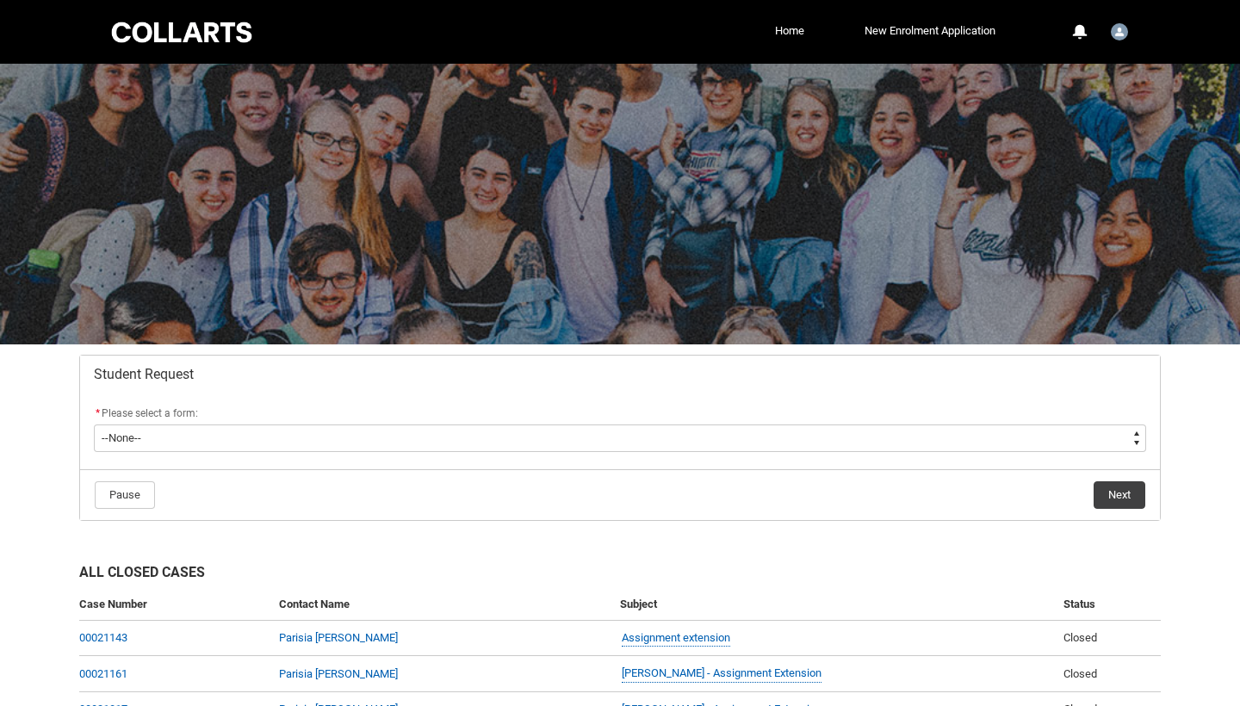
click at [561, 422] on div "* Please select a form:" at bounding box center [620, 414] width 1052 height 21
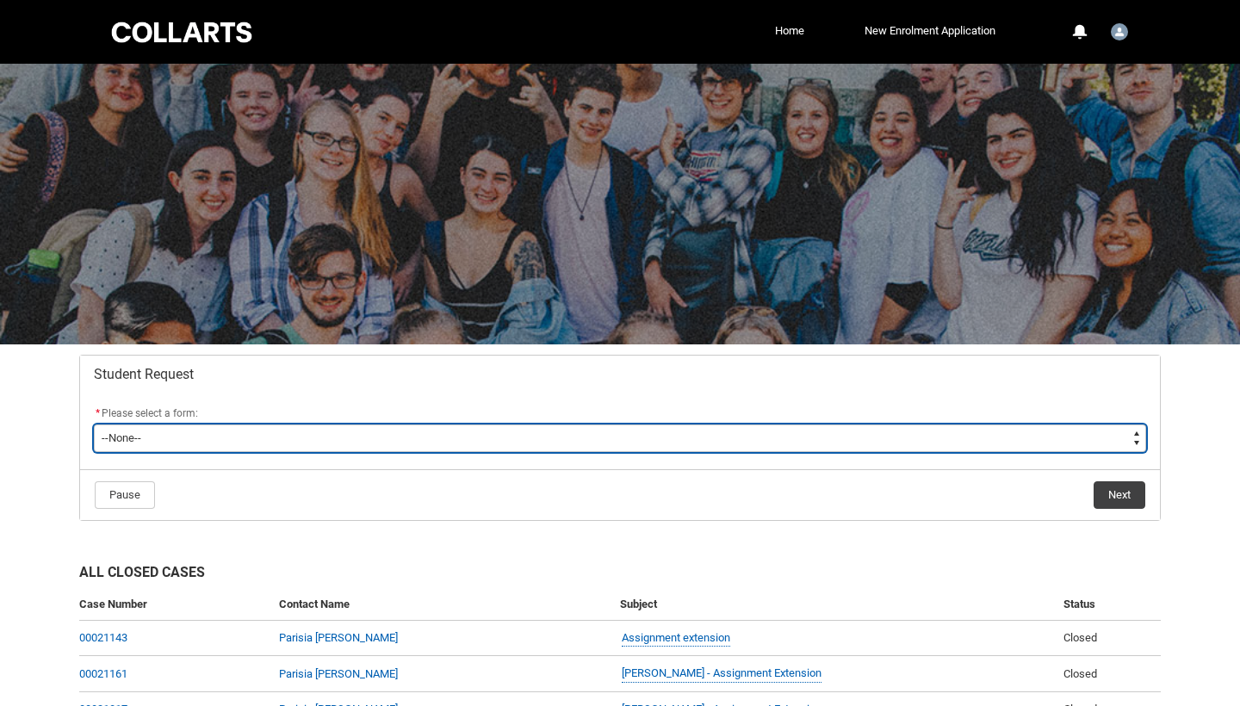
type lightning-select "Assignment_Extension_Choice"
select select "Assignment_Extension_Choice"
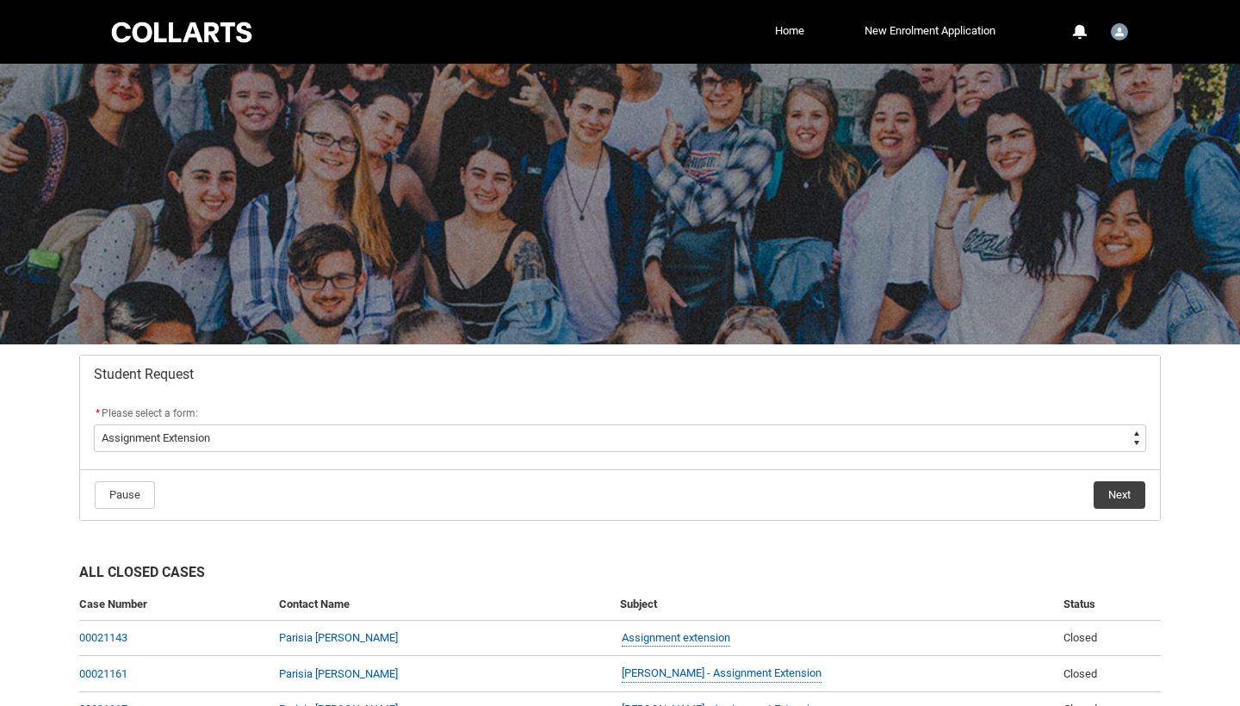
click at [1121, 491] on button "Next" at bounding box center [1120, 495] width 52 height 28
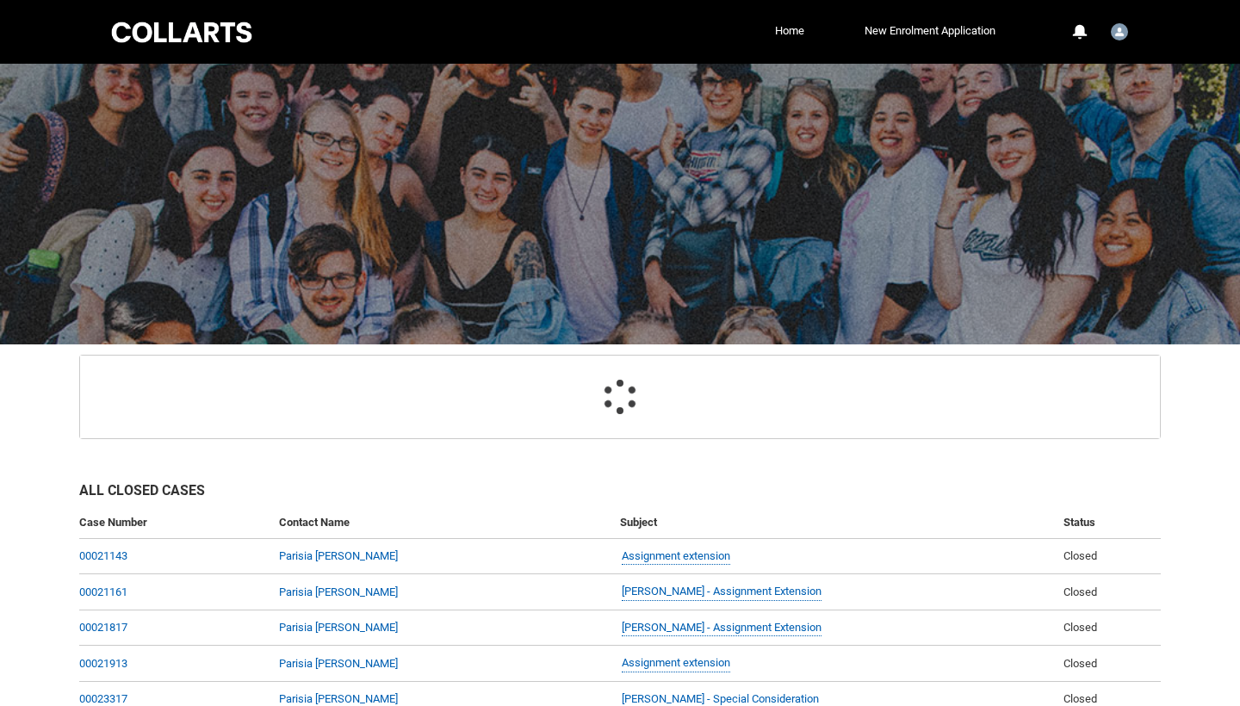
scroll to position [183, 0]
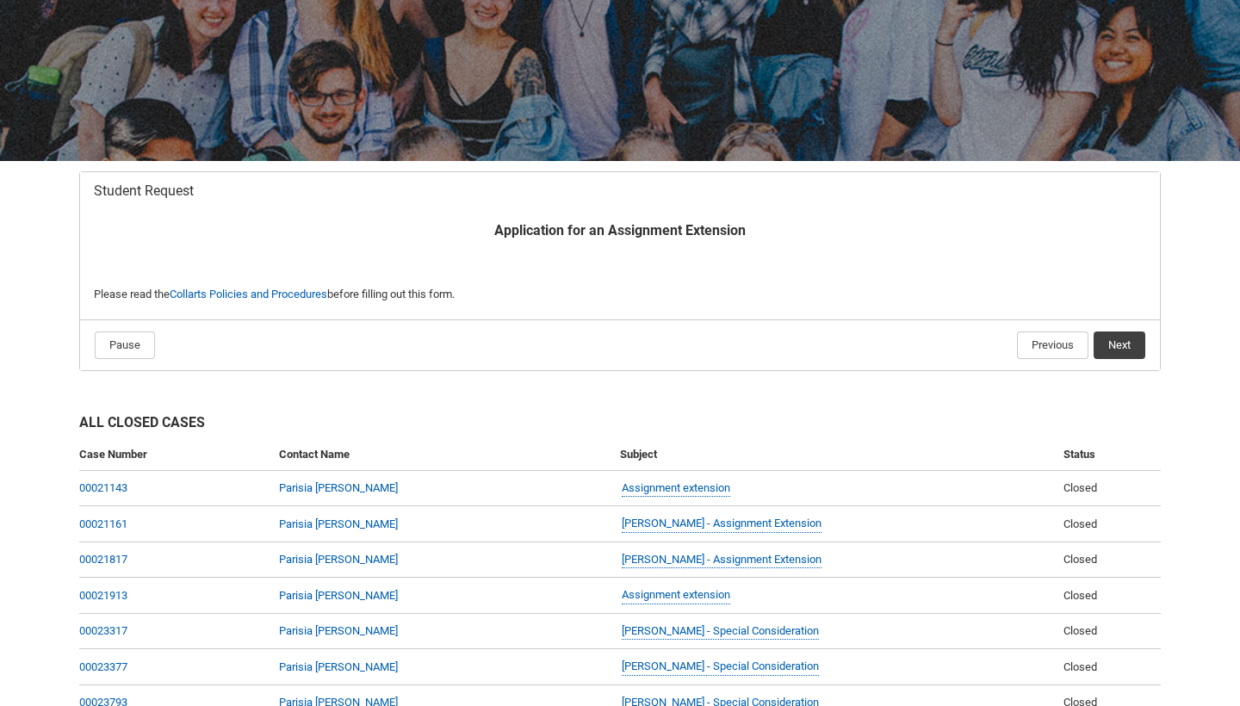
click at [1121, 345] on button "Next" at bounding box center [1120, 346] width 52 height 28
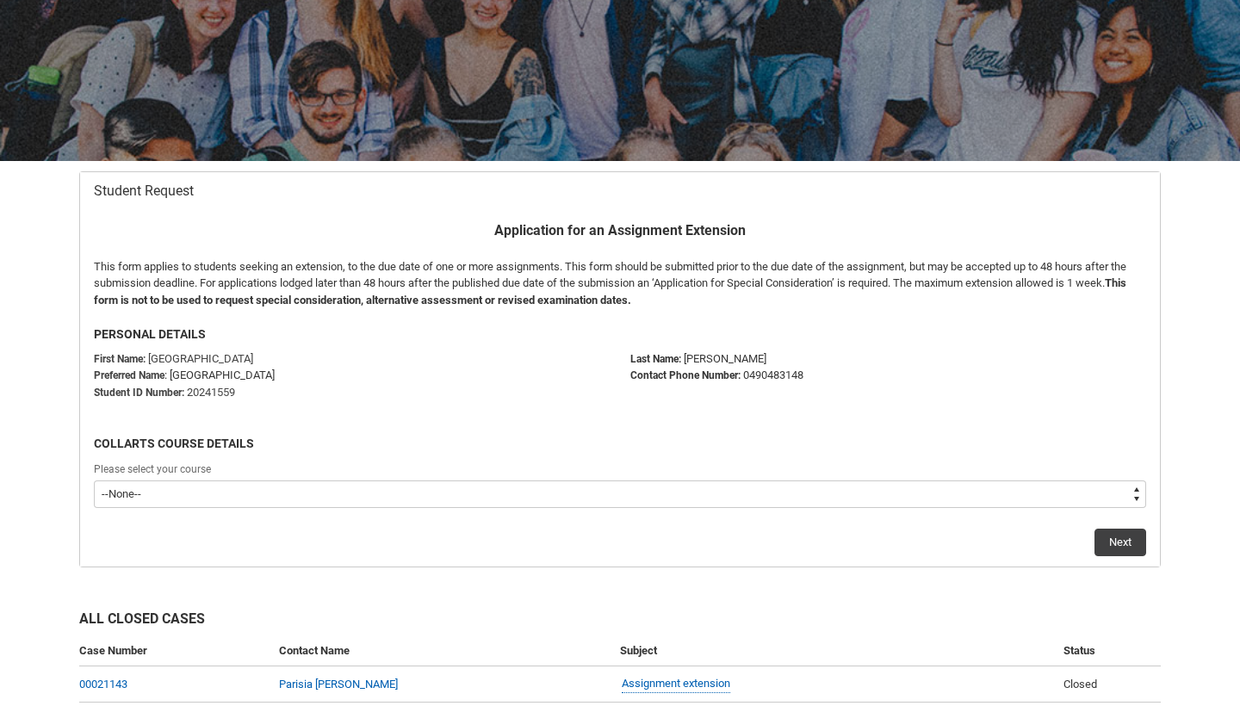
type lightning-select "recordPicklist_ProgramEnrollment.a0jOZ000003Ngo1YAC"
select select "recordPicklist_ProgramEnrollment.a0jOZ000003Ngo1YAC"
click at [1135, 537] on button "Next" at bounding box center [1121, 543] width 52 height 28
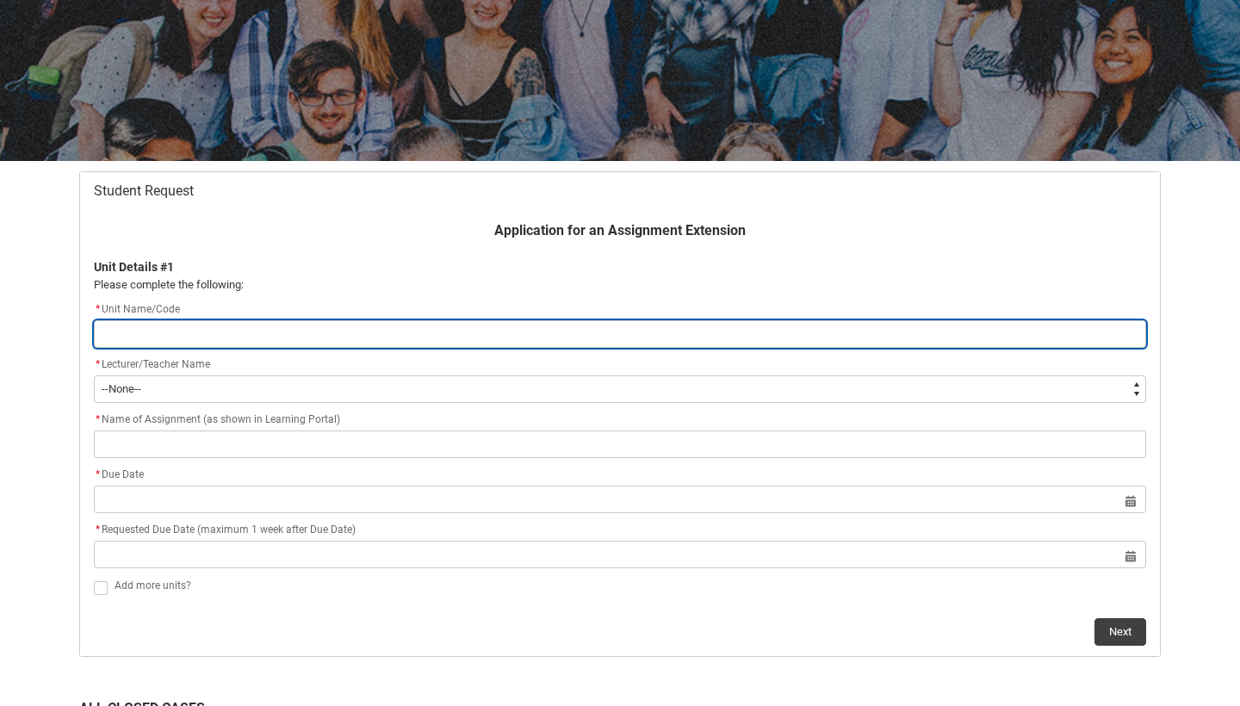
type lightning-primitive-input-simple "M"
type input "M"
type lightning-primitive-input-simple "Mu"
type input "Mu"
type lightning-primitive-input-simple "Mus"
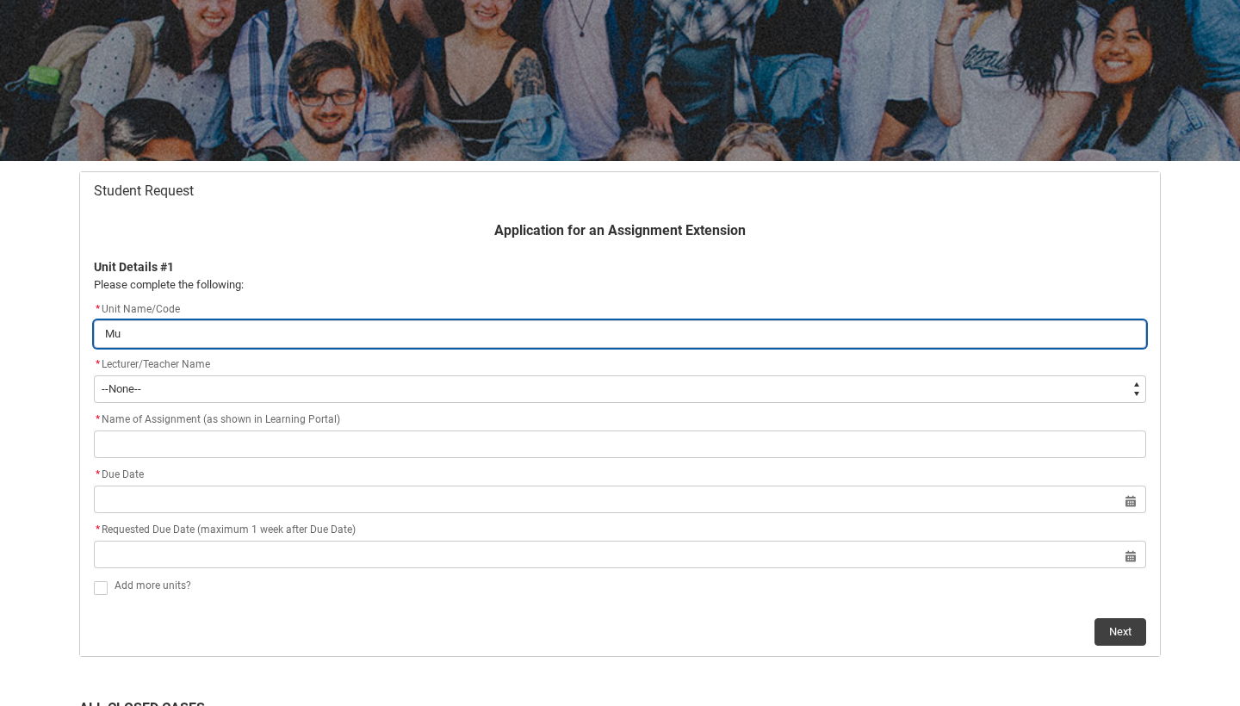
type input "Mus"
type lightning-primitive-input-simple "Musi"
type input "Musi"
type lightning-primitive-input-simple "Music"
type input "Music"
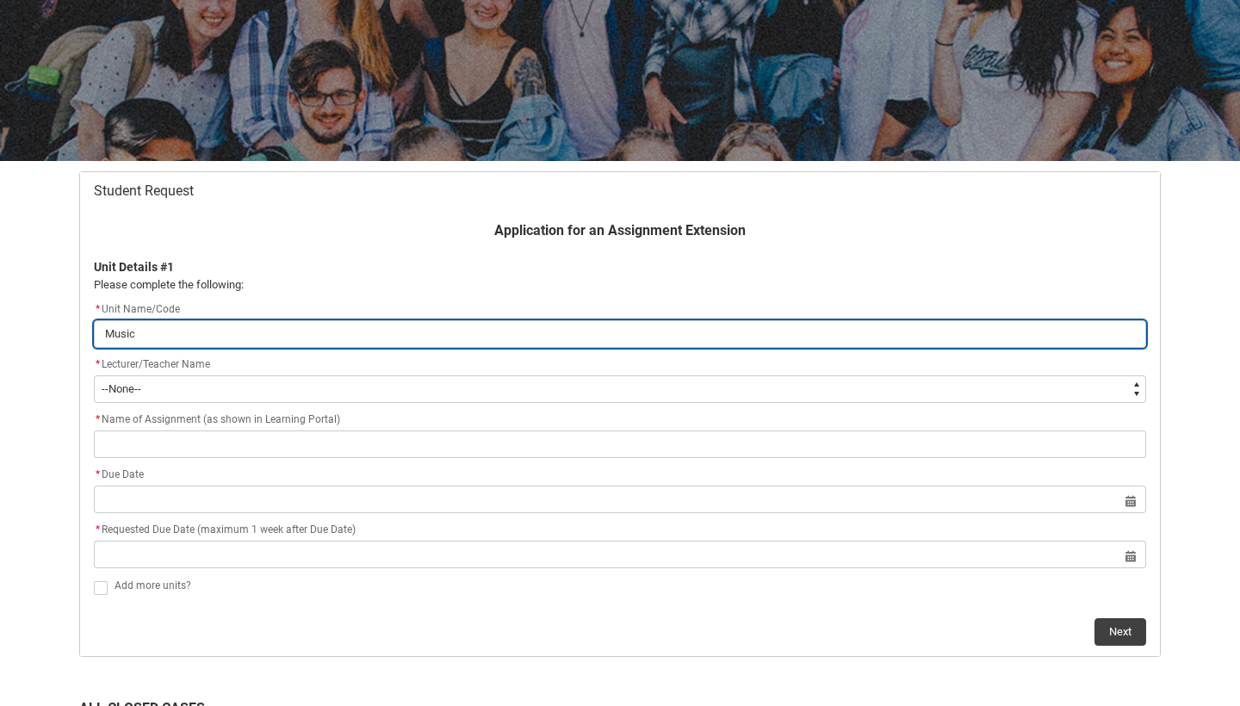
type lightning-primitive-input-simple "Music"
type input "Music"
type lightning-primitive-input-simple "Music D"
type input "Music D"
type lightning-primitive-input-simple "Music Di"
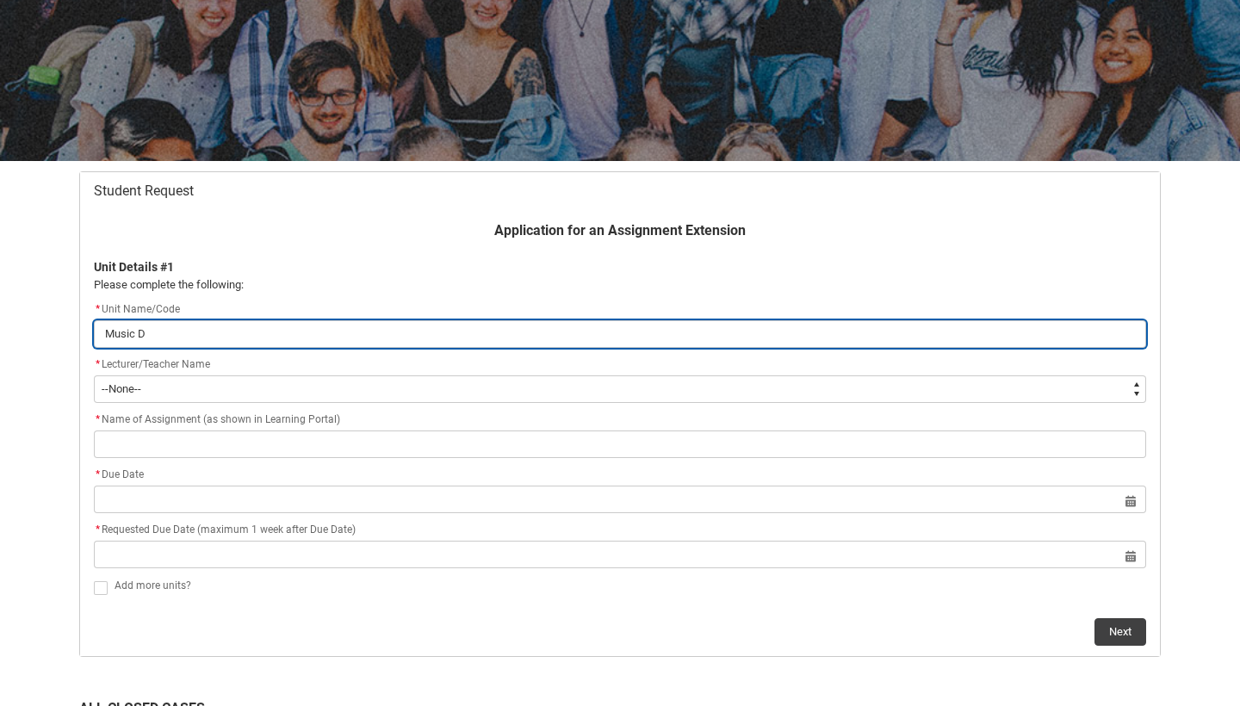
type input "Music Di"
type lightning-primitive-input-simple "Music Dir"
type input "Music Dir"
type lightning-primitive-input-simple "Music Dire"
type input "Music Dire"
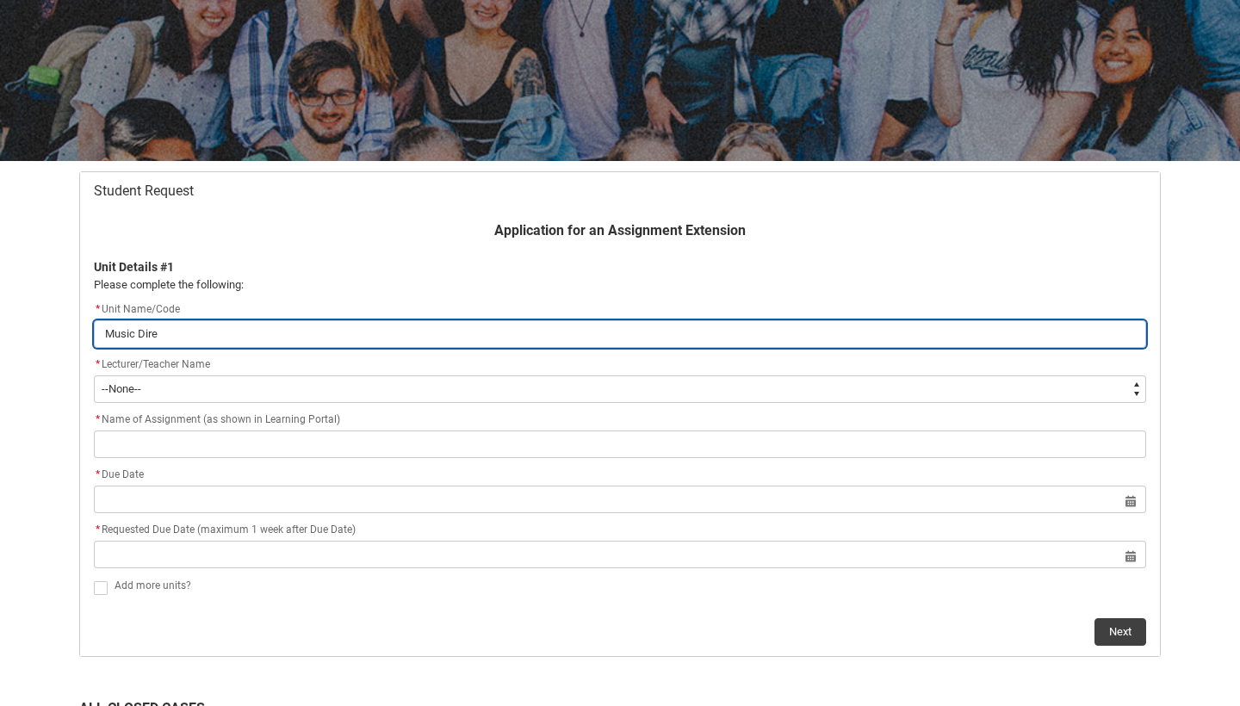
type lightning-primitive-input-simple "Music Direc"
type input "Music Direc"
type lightning-primitive-input-simple "Music Direct"
type input "Music Direct"
type lightning-primitive-input-simple "Music Directi"
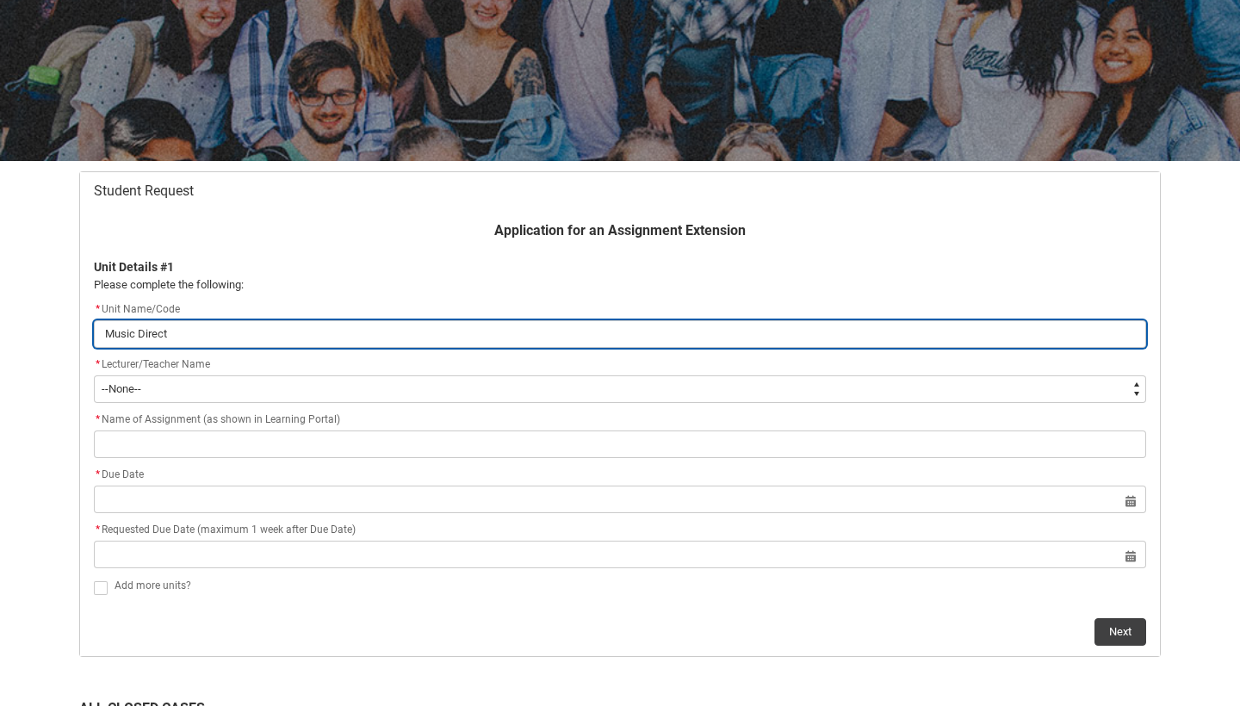
type input "Music Directi"
type lightning-primitive-input-simple "Music Directio"
type input "Music Directio"
type lightning-primitive-input-simple "Music Direction"
type input "Music Direction"
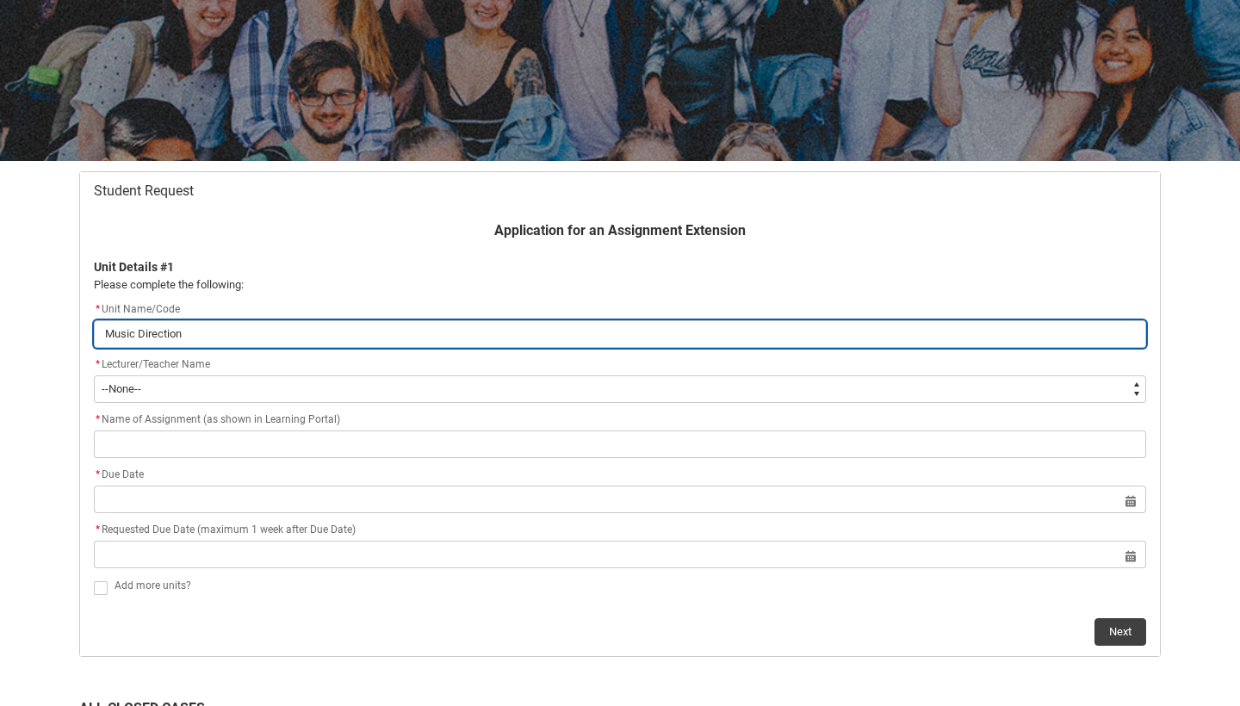
type lightning-primitive-input-simple "Music Direction"
type input "Music Direction"
type lightning-primitive-input-simple "Music Direction 2"
type input "Music Direction 2"
type lightning-primitive-input-simple "Music Direction 2"
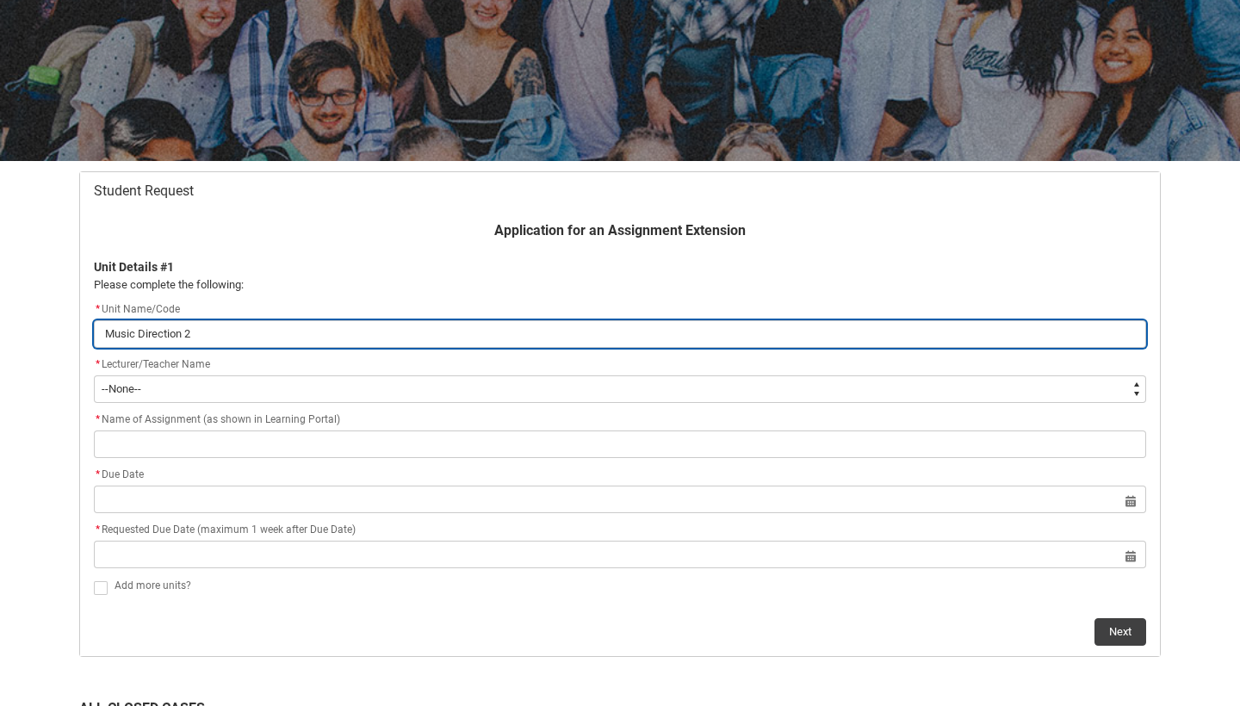
type input "Music Direction 2"
type lightning-primitive-input-simple "Music Direction 2 ("
type input "Music Direction 2 ("
type lightning-primitive-input-simple "Music Direction 2 (M"
type input "Music Direction 2 (M"
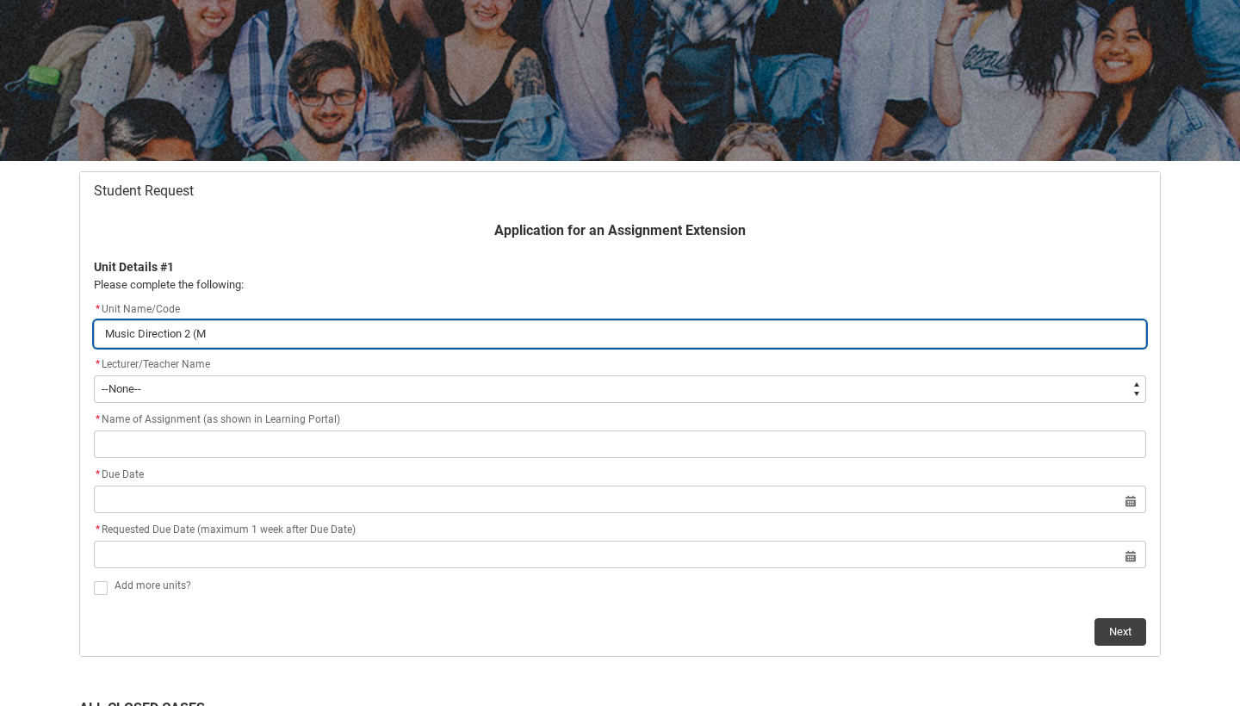
type lightning-primitive-input-simple "Music Direction 2 (MU"
type input "Music Direction 2 (MU"
type lightning-primitive-input-simple "Music Direction 2 (MUE"
type input "Music Direction 2 (MUE"
type lightning-primitive-input-simple "Music Direction 2 (MUEN"
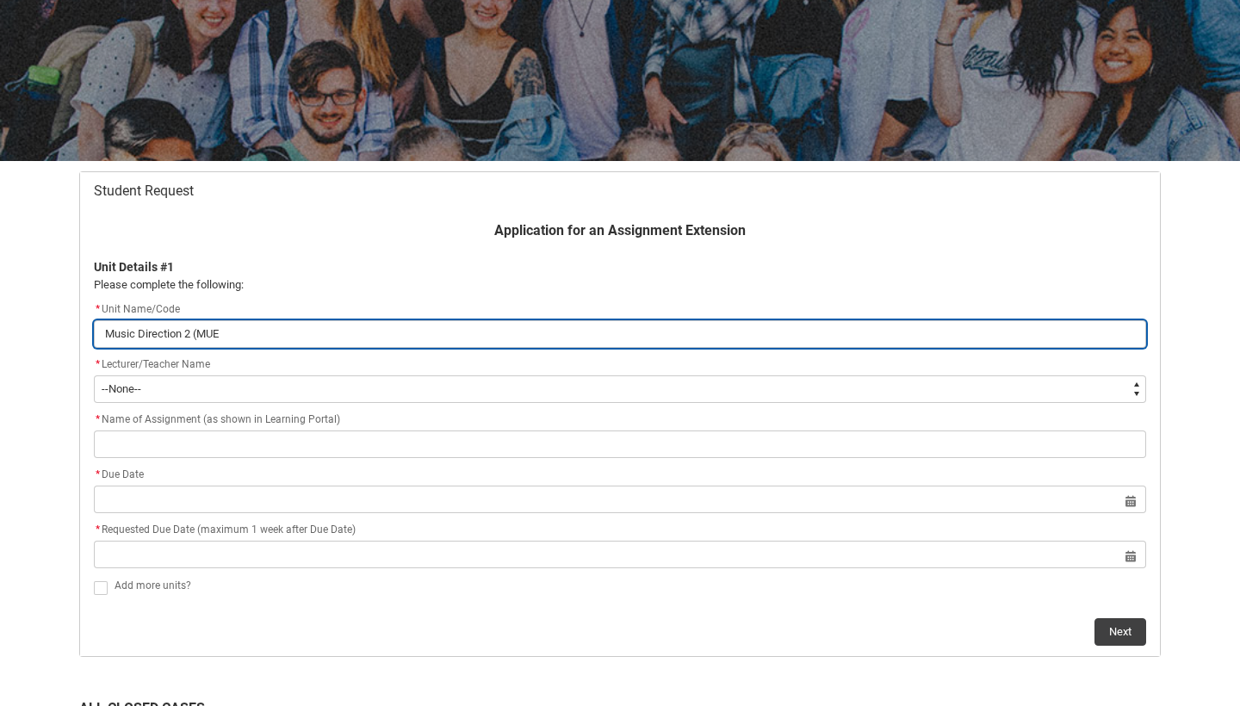
type input "Music Direction 2 (MUEN"
type lightning-primitive-input-simple "Music Direction 2 (MUENS"
type input "Music Direction 2 (MUENS"
type lightning-primitive-input-simple "Music Direction 2 (MUENS4"
type input "Music Direction 2 (MUENS4"
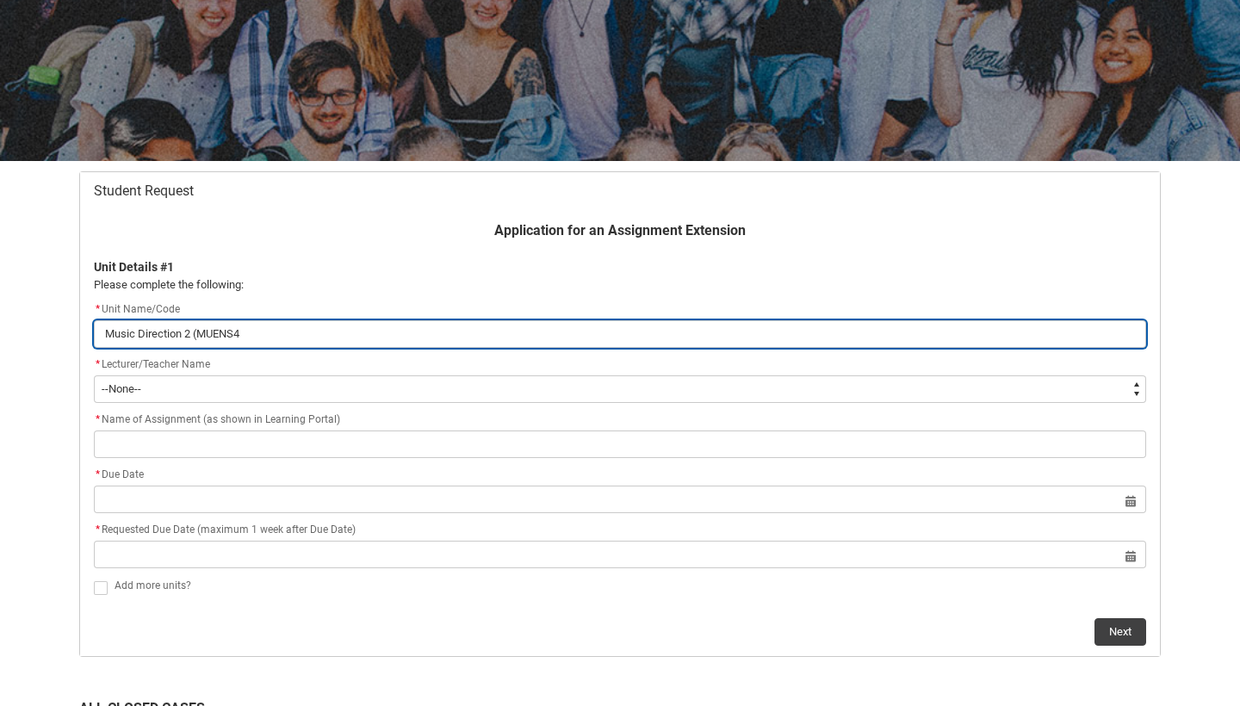
type lightning-primitive-input-simple "Music Direction 2 (MUENS4)"
type input "Music Direction 2 (MUENS4)"
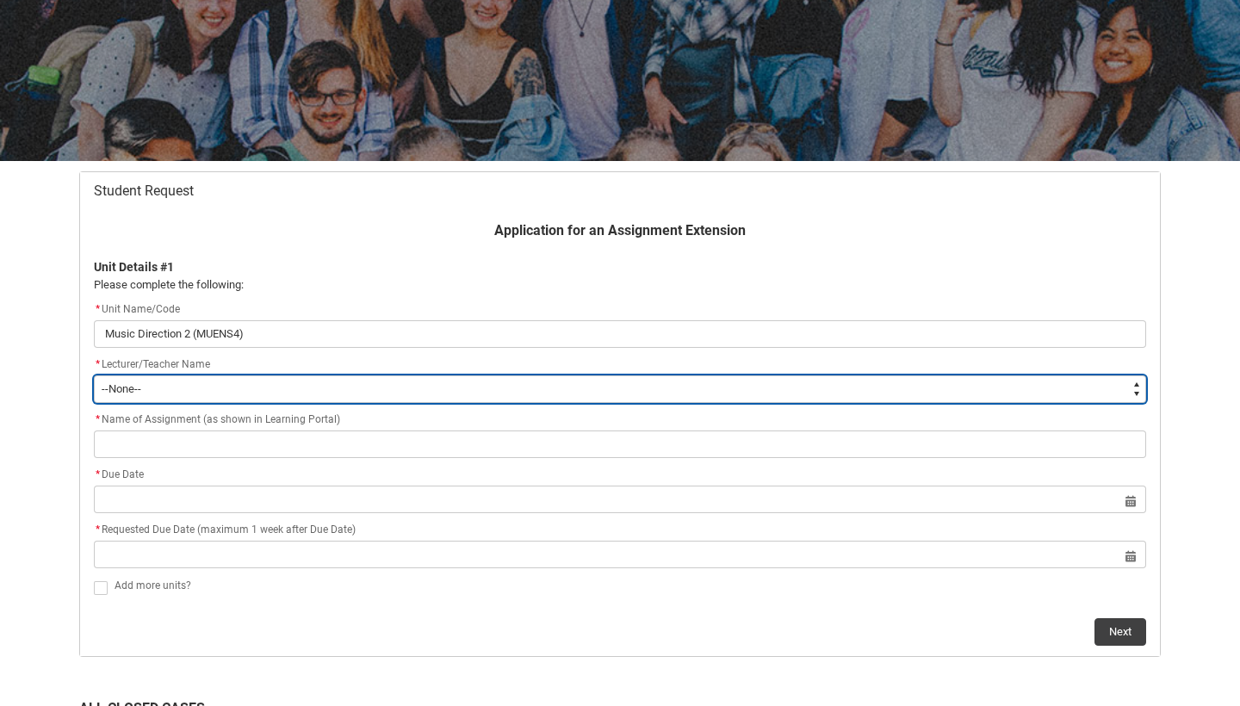
type lightning-select "Faculty_NamefromAtoM.0035g00000b9AYVAA2"
select select "Faculty_NamefromAtoM.0035g00000b9AYVAA2"
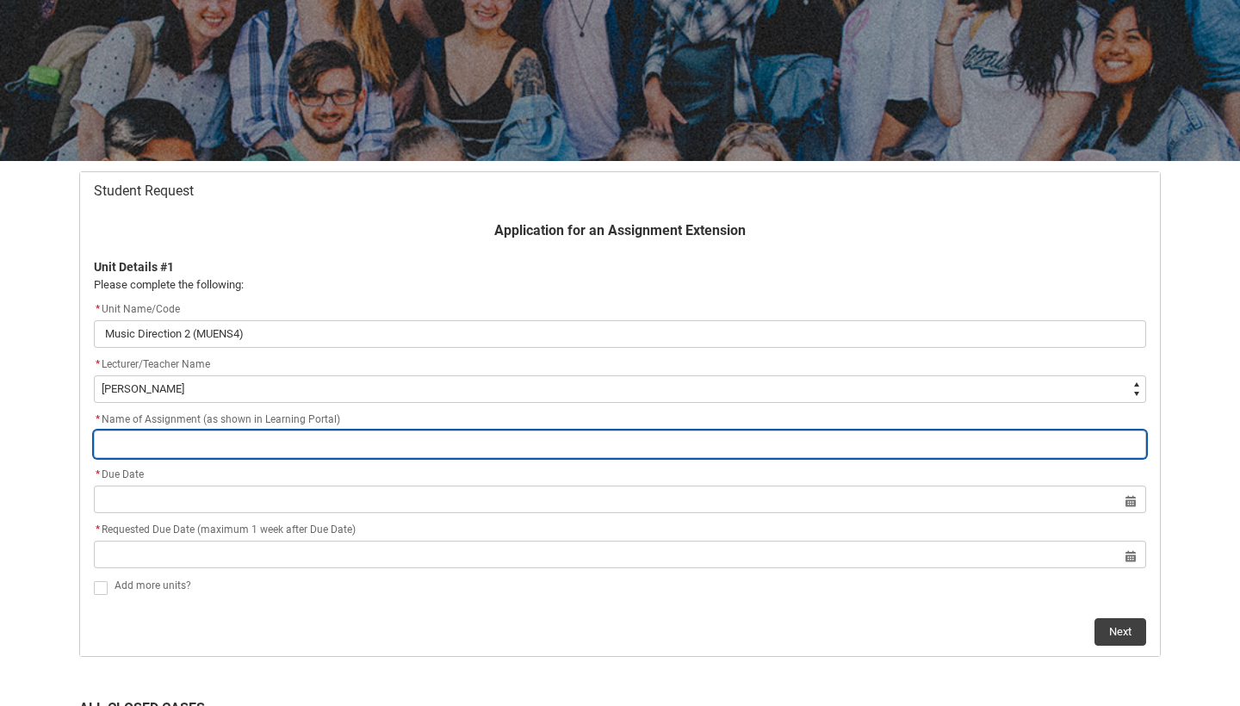
click at [475, 437] on input "Redu_Student_Request flow" at bounding box center [620, 445] width 1052 height 28
type lightning-primitive-input-simple "O"
type input "O"
type lightning-primitive-input-simple "Or"
type input "Or"
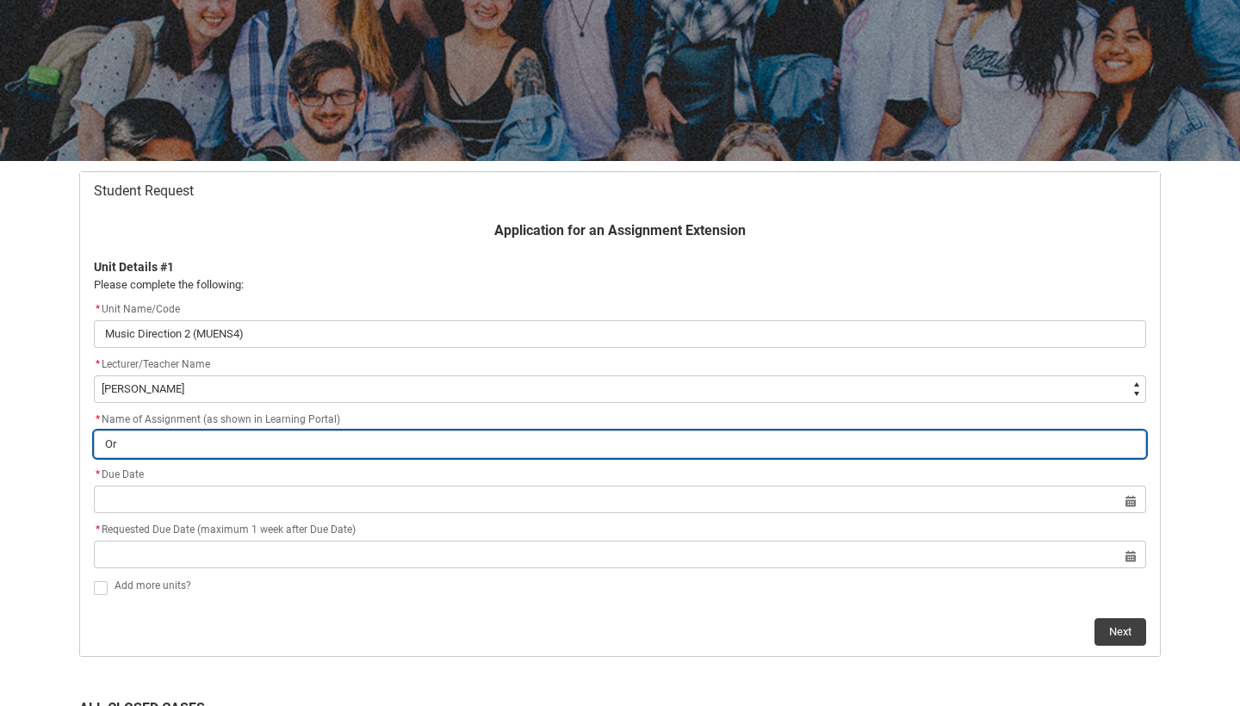
type lightning-primitive-input-simple "Ori"
type input "Ori"
type lightning-primitive-input-simple "Orig"
type input "Orig"
type lightning-primitive-input-simple "Origi"
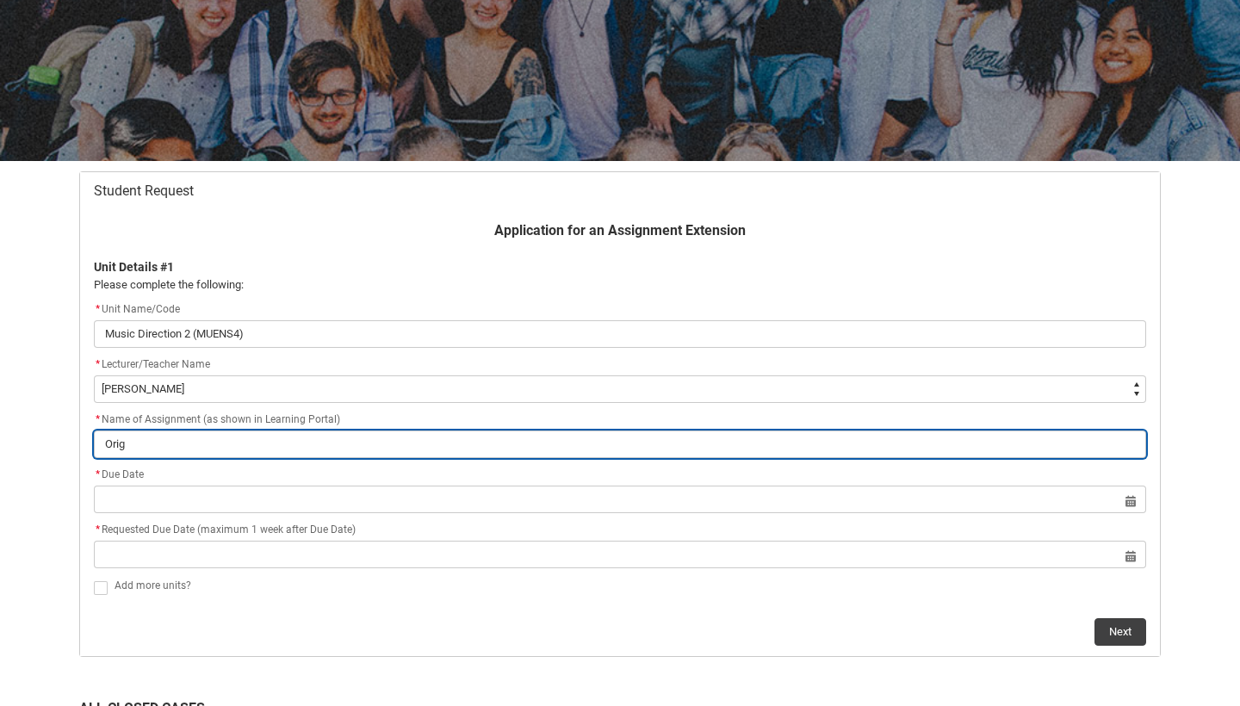
type input "Origi"
type lightning-primitive-input-simple "Origin"
type input "Origin"
type lightning-primitive-input-simple "Origina"
type input "Origina"
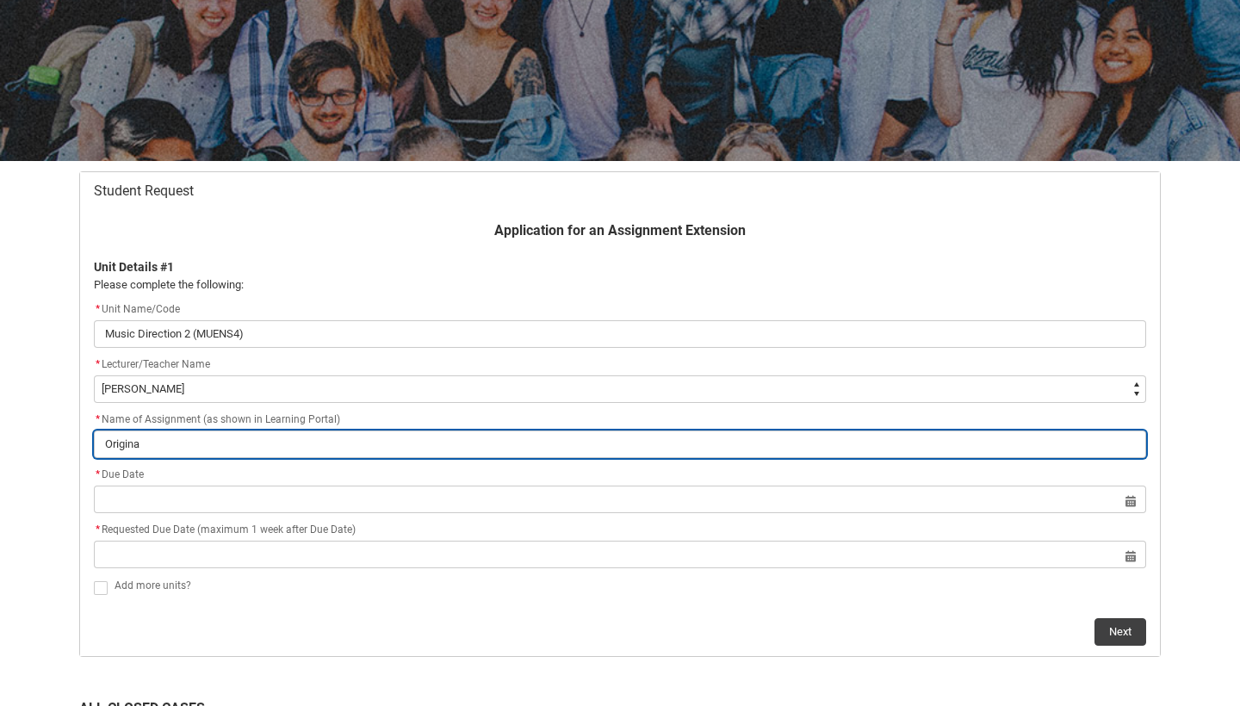
type lightning-primitive-input-simple "Original"
type input "Original"
type lightning-primitive-input-simple "Original"
type input "Original"
type lightning-primitive-input-simple "Original E"
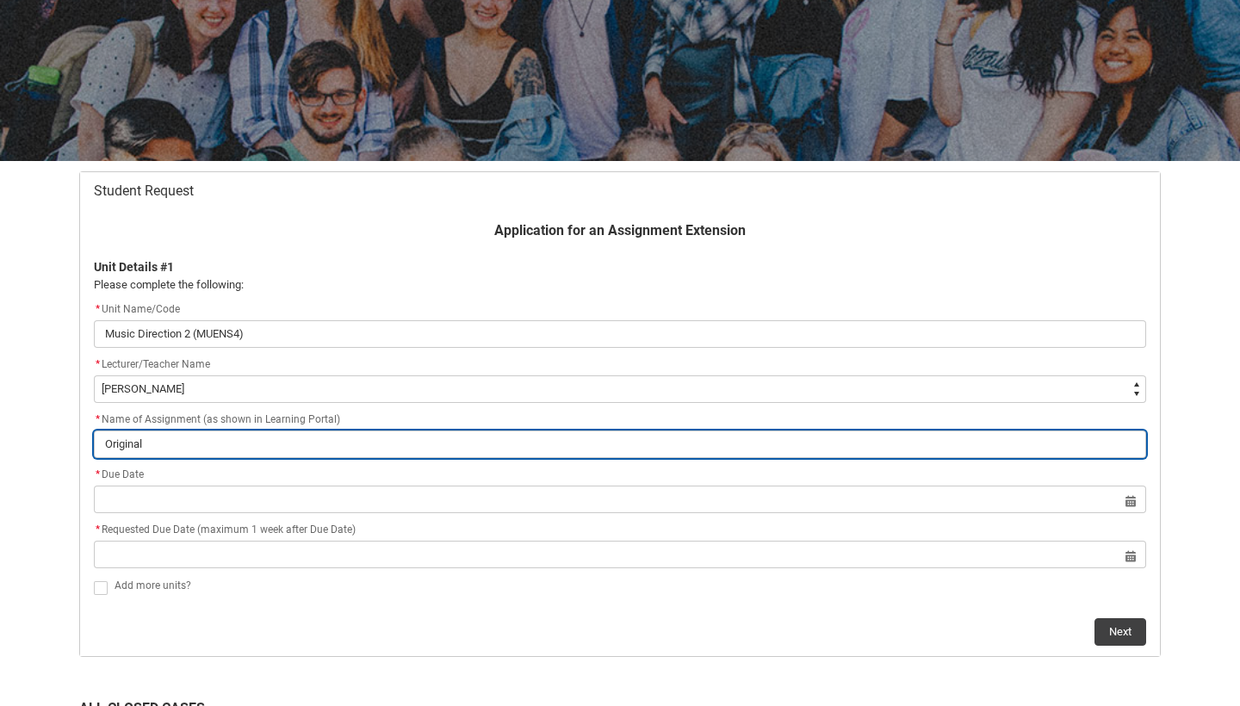
type input "Original E"
type lightning-primitive-input-simple "Original En"
type input "Original En"
type lightning-primitive-input-simple "Original Ens"
type input "Original Ens"
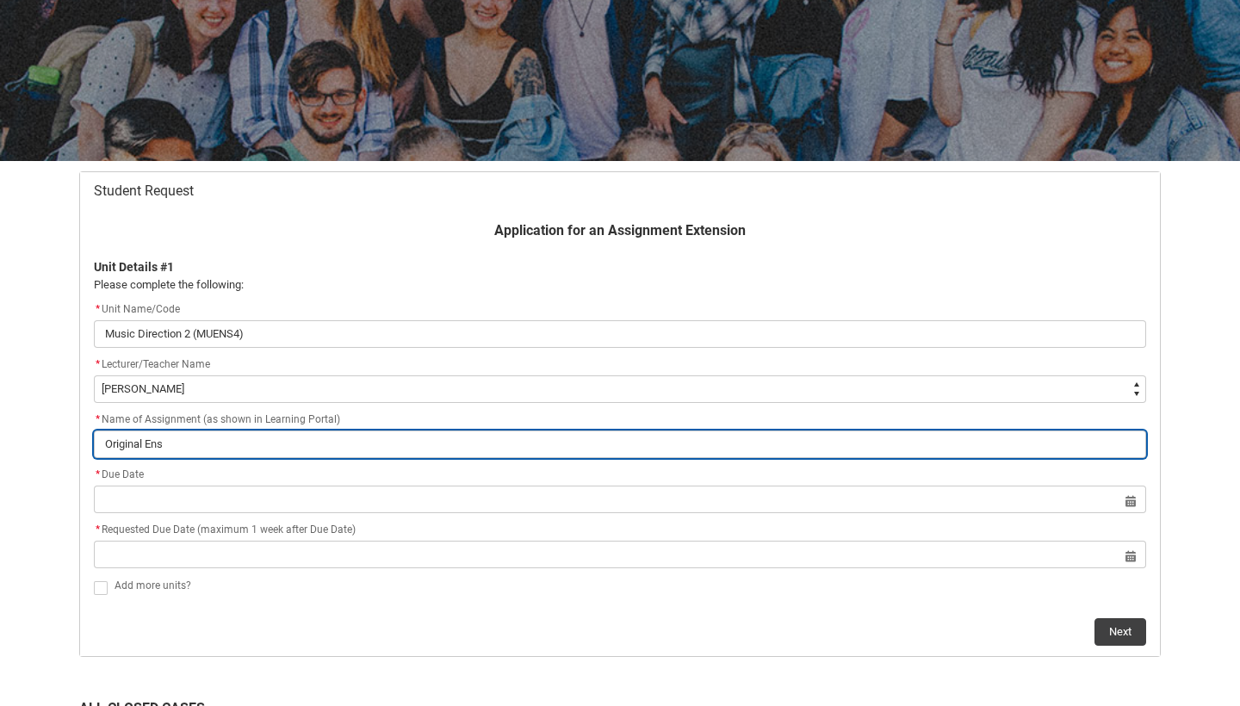
type lightning-primitive-input-simple "Original Ense"
type input "Original Ense"
type lightning-primitive-input-simple "Original Ensem"
type input "Original Ensem"
type lightning-primitive-input-simple "Original Ensemb"
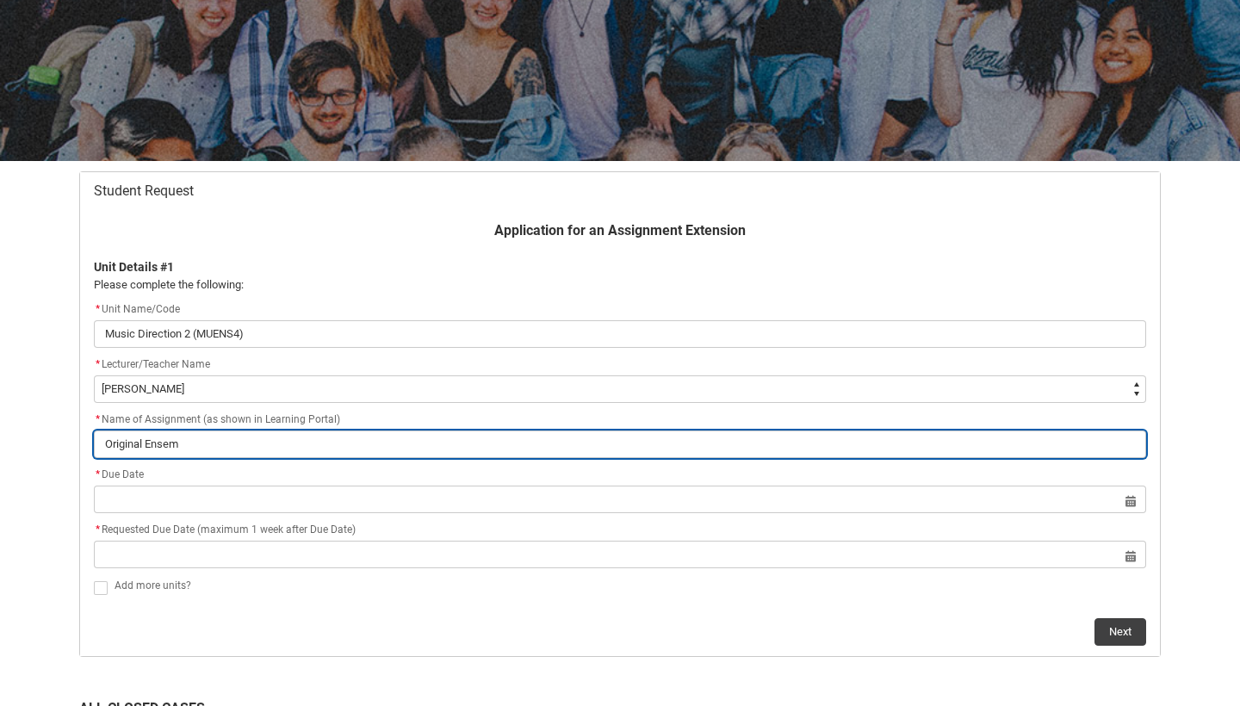
type input "Original Ensemb"
type lightning-primitive-input-simple "Original Ensembl"
type input "Original Ensembl"
type lightning-primitive-input-simple "Original Ensemble"
type input "Original Ensemble"
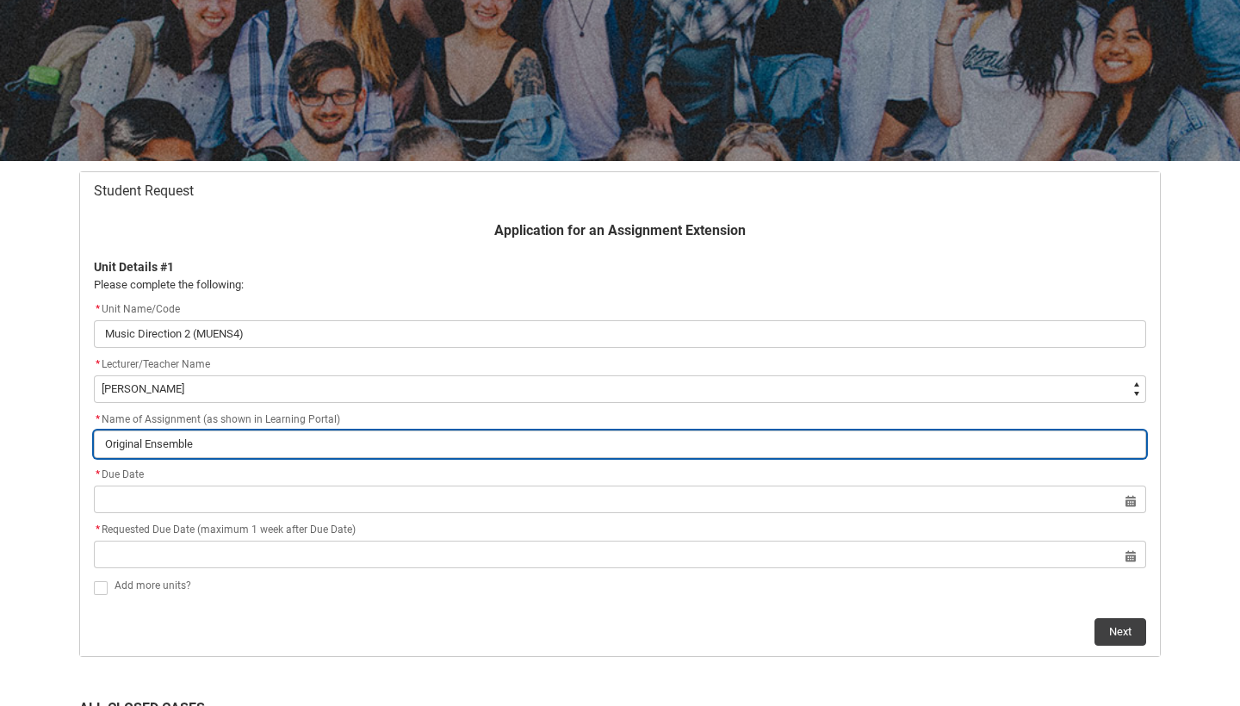
type lightning-primitive-input-simple "Original Ensemble"
type input "Original Ensemble"
type lightning-primitive-input-simple "Original Ensemble A"
type input "Original Ensemble A"
type lightning-primitive-input-simple "Original Ensemble Ar"
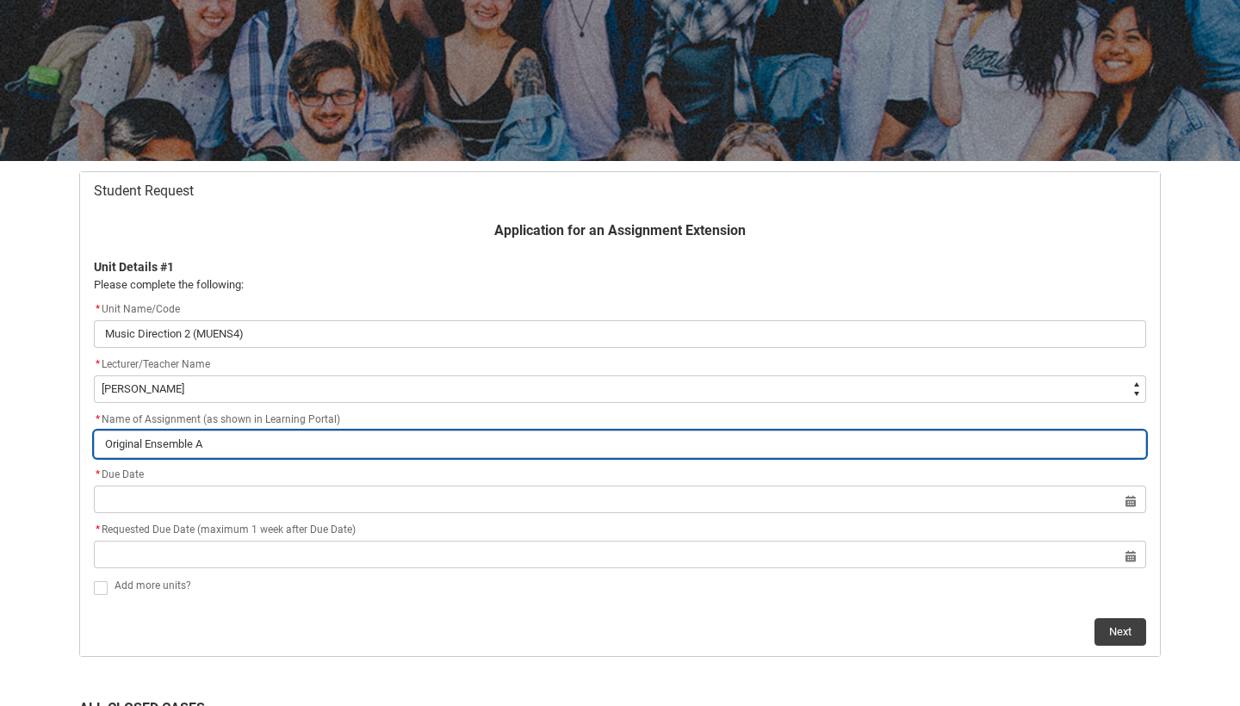
type input "Original Ensemble Ar"
type lightning-primitive-input-simple "Original Ensemble Arr"
type input "Original Ensemble Arr"
type lightning-primitive-input-simple "Original Ensemble Arra"
type input "Original Ensemble Arra"
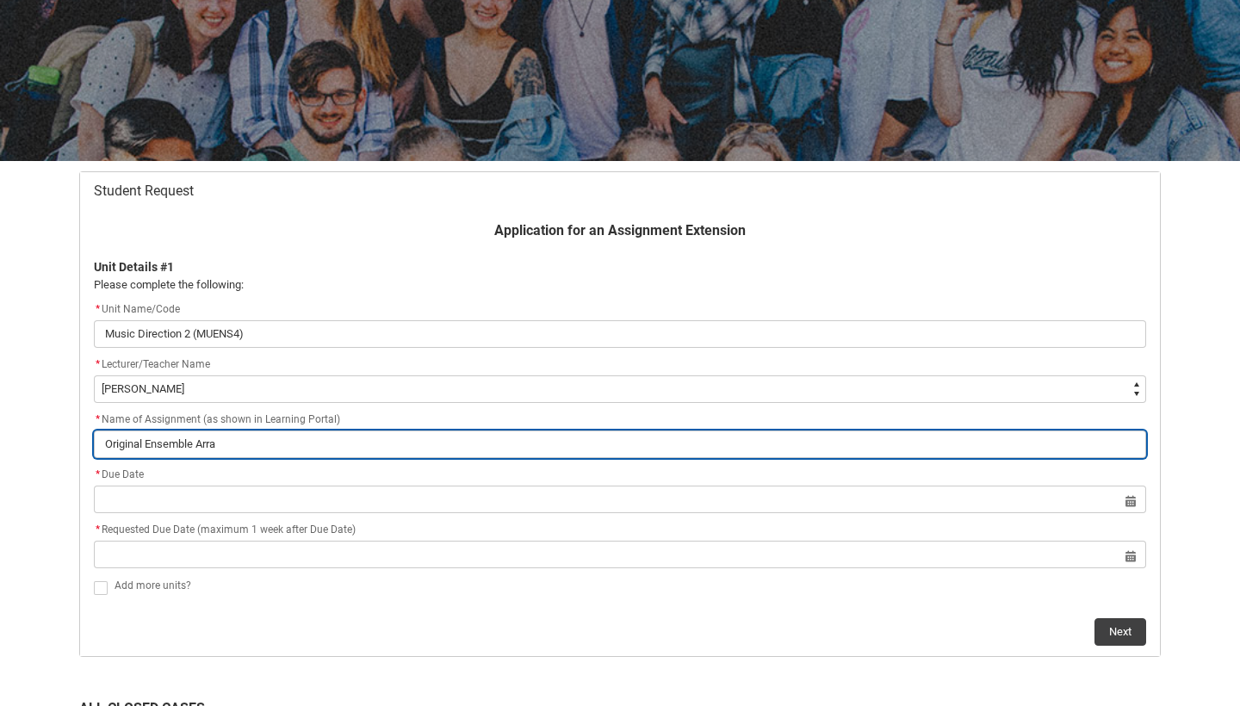
type lightning-primitive-input-simple "Original Ensemble Arran"
type input "Original Ensemble Arran"
type lightning-primitive-input-simple "Original Ensemble Arrang"
type input "Original Ensemble Arrang"
type lightning-primitive-input-simple "Original Ensemble Arrange"
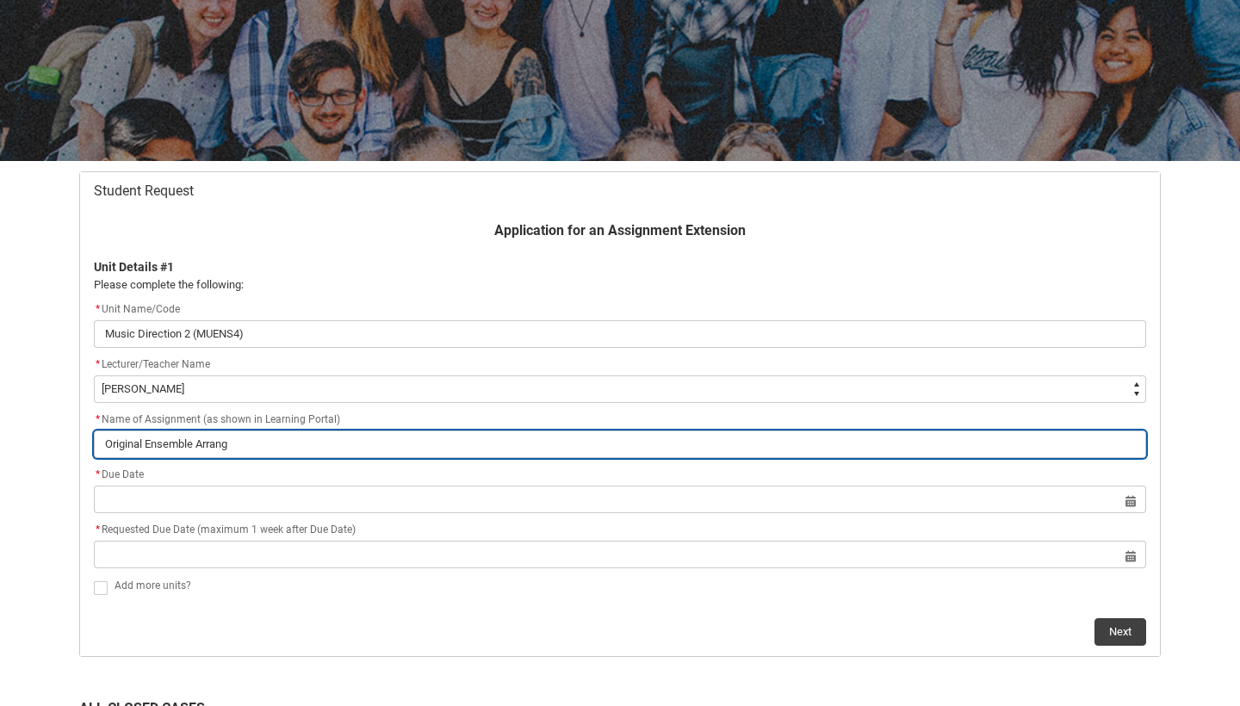
type input "Original Ensemble Arrange"
type lightning-primitive-input-simple "Original Ensemble Arrangem"
type input "Original Ensemble Arrangem"
type lightning-primitive-input-simple "Original Ensemble Arrangeme"
type input "Original Ensemble Arrangeme"
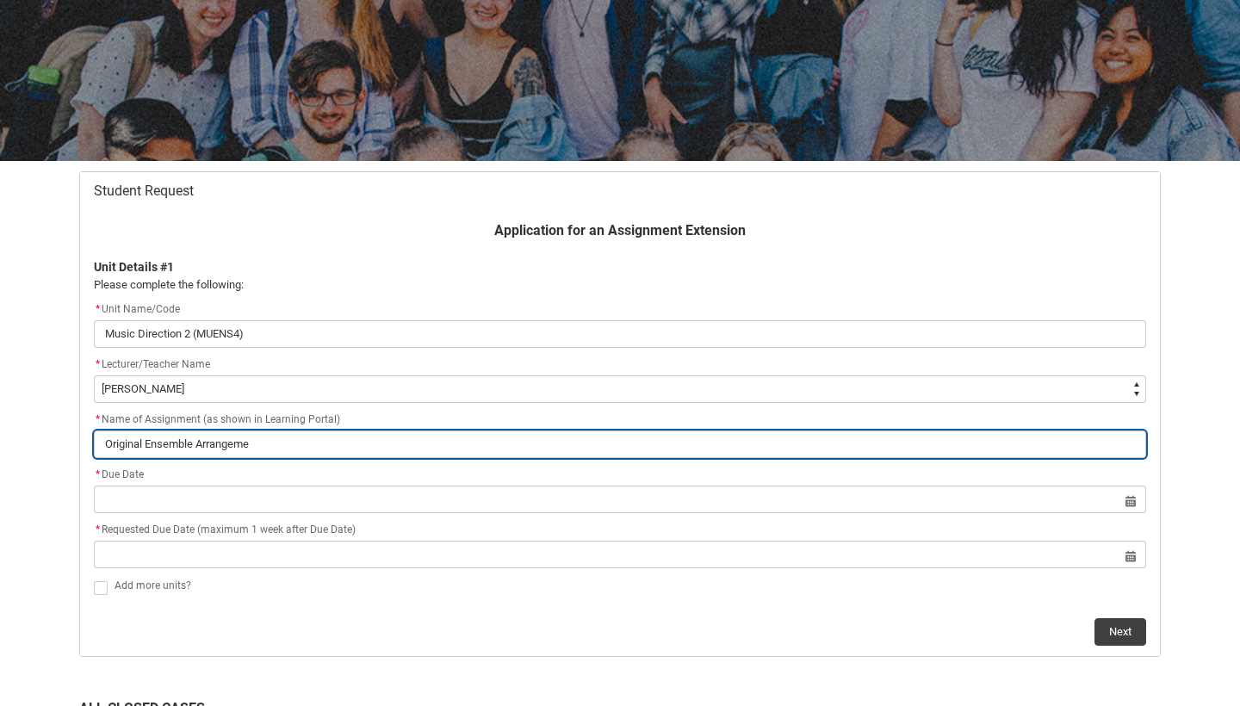
type lightning-primitive-input-simple "Original Ensemble Arrangemen"
type input "Original Ensemble Arrangemen"
type lightning-primitive-input-simple "Original Ensemble Arrangement"
type input "Original Ensemble Arrangement"
type lightning-primitive-input-simple "Original Ensemble Arrangement"
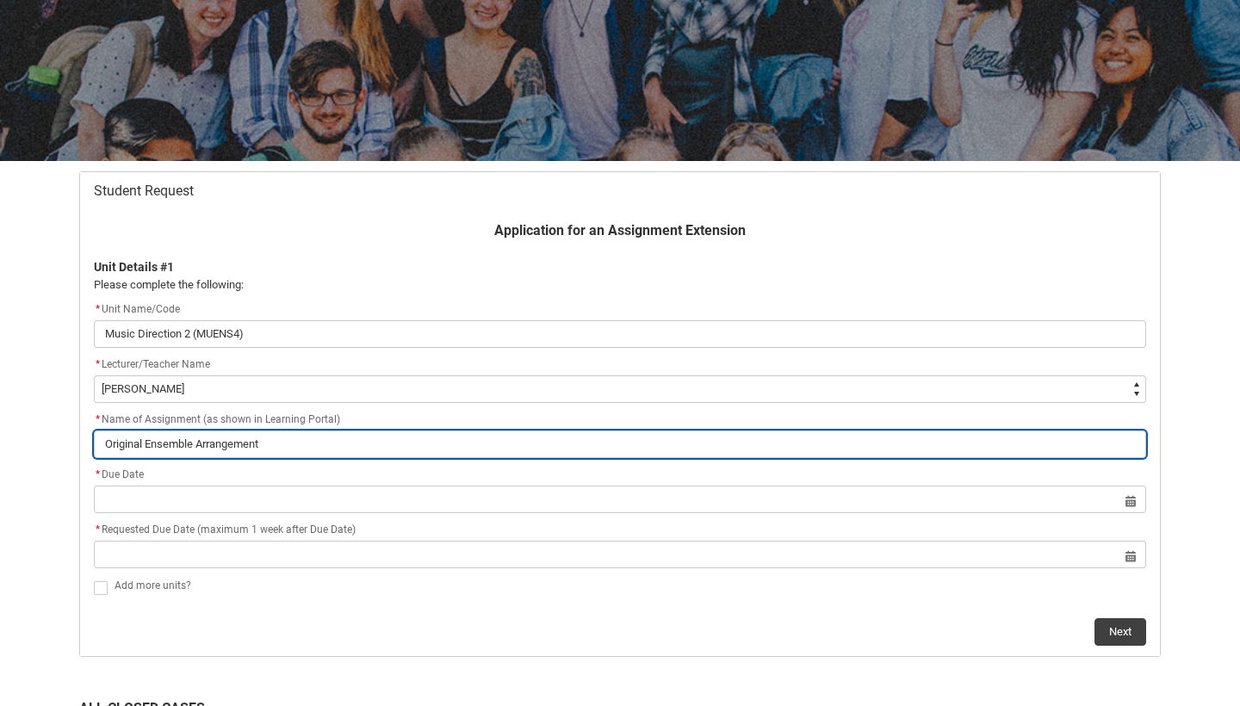
type input "Original Ensemble Arrangement"
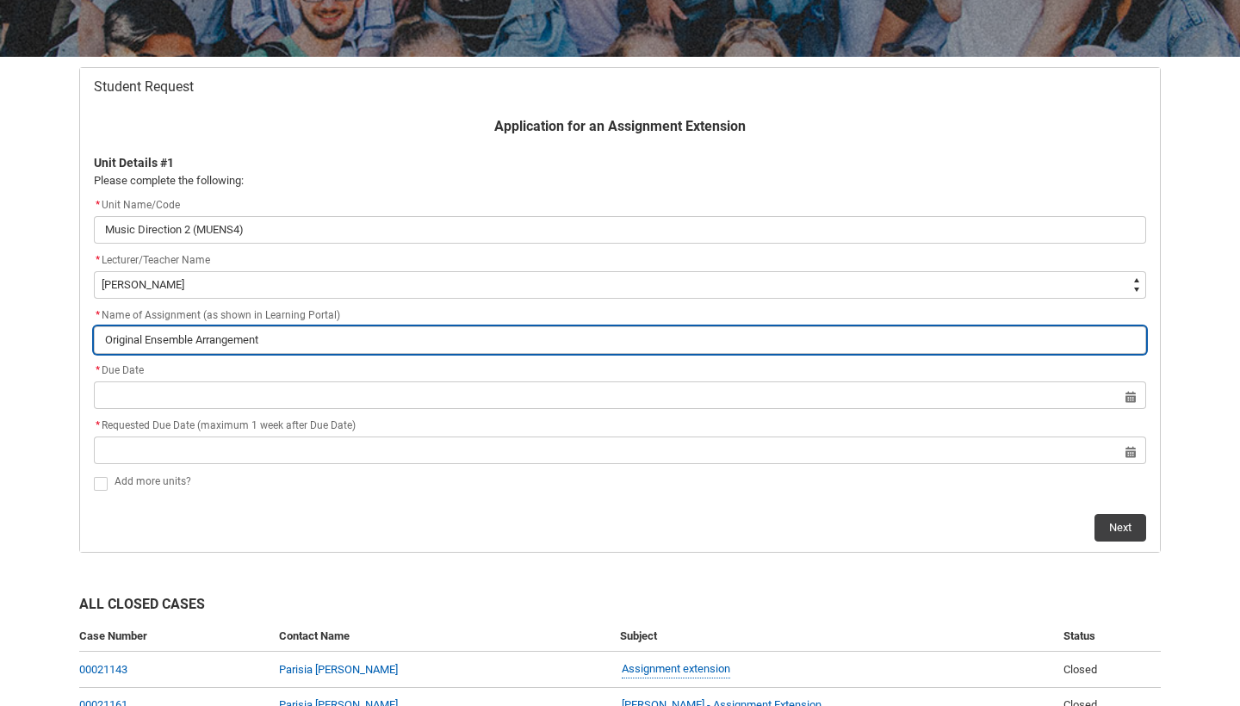
scroll to position [288, 0]
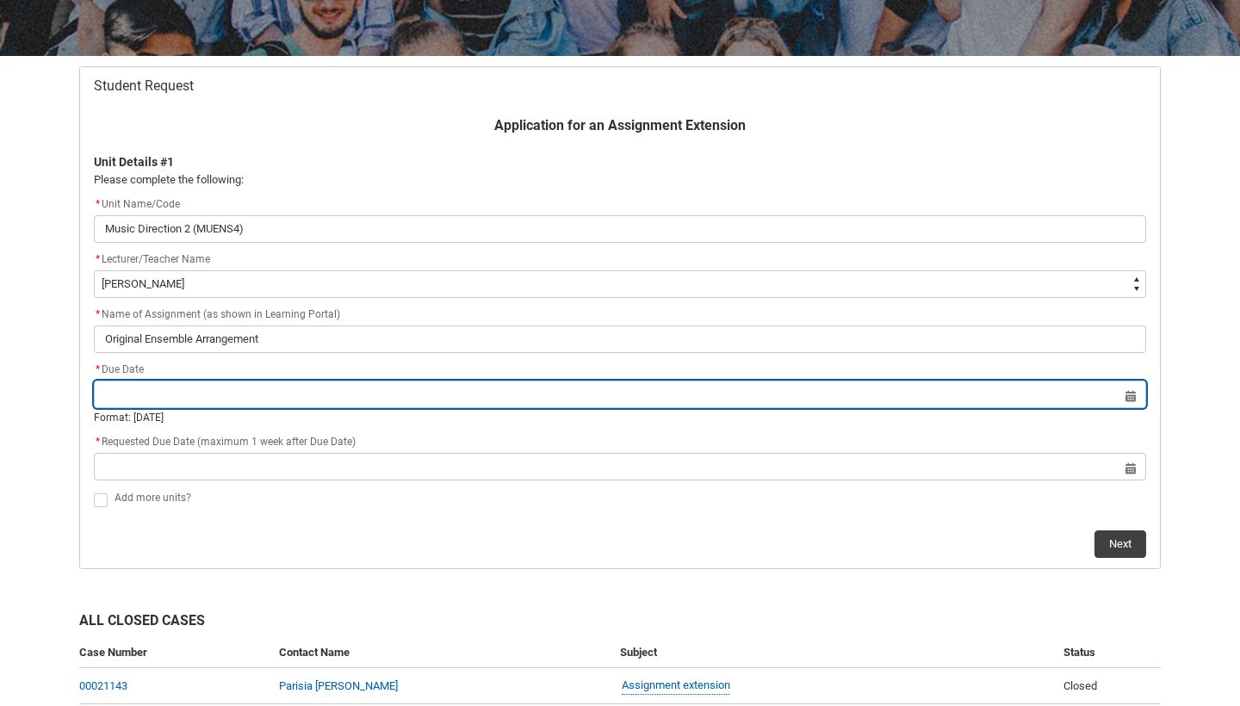
click at [356, 392] on input "Redu_Student_Request flow" at bounding box center [620, 395] width 1052 height 28
select select "2025"
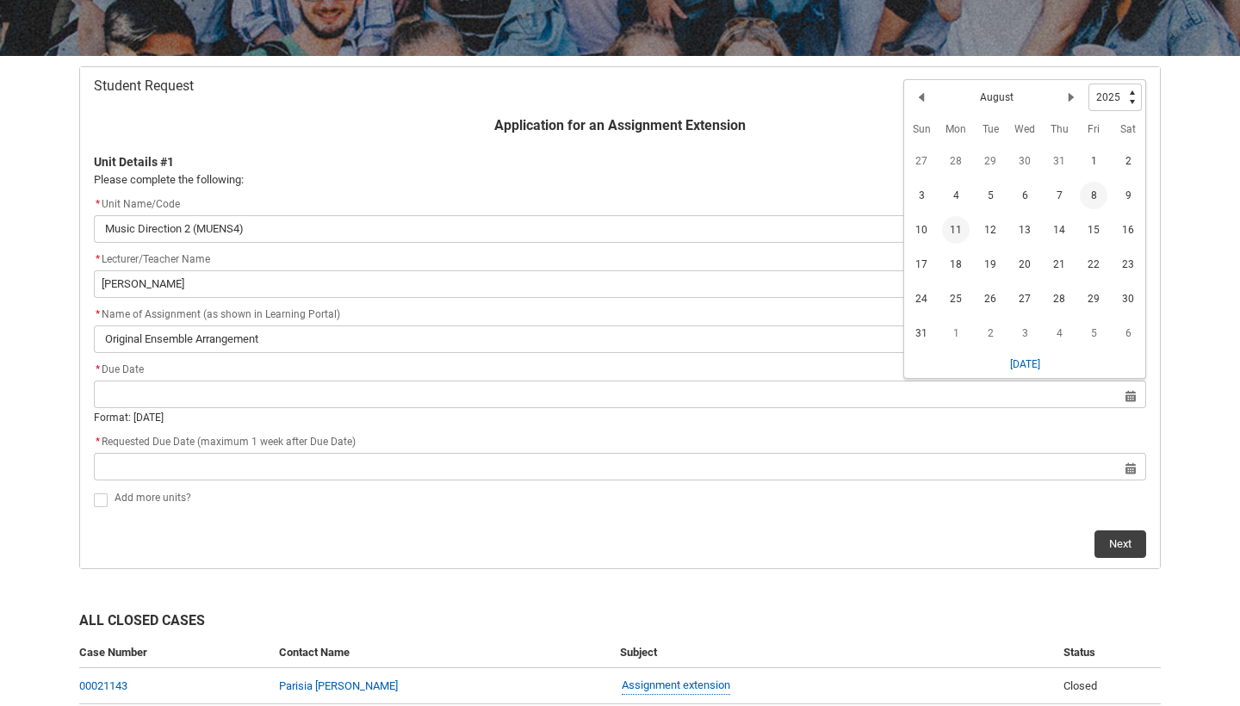
click at [1098, 198] on span "8" at bounding box center [1094, 196] width 28 height 28
type lightning-datepicker "[DATE]"
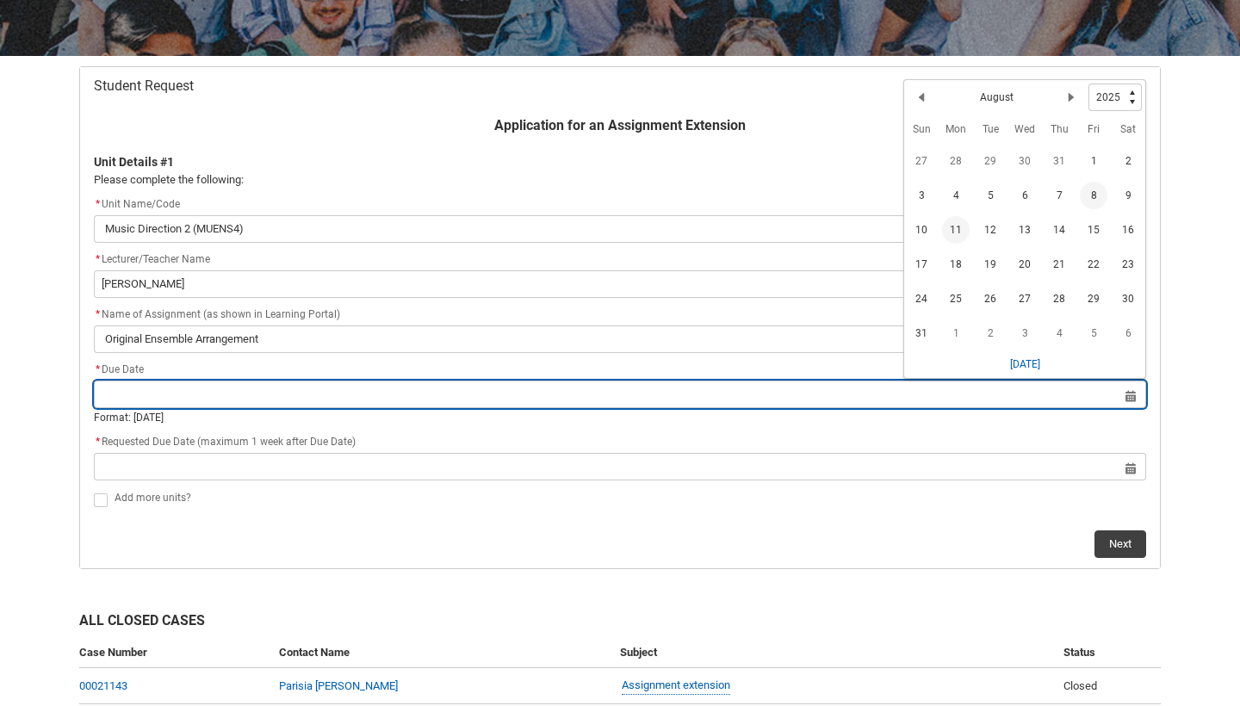
type lightning-input "[DATE]"
type input "[DATE]"
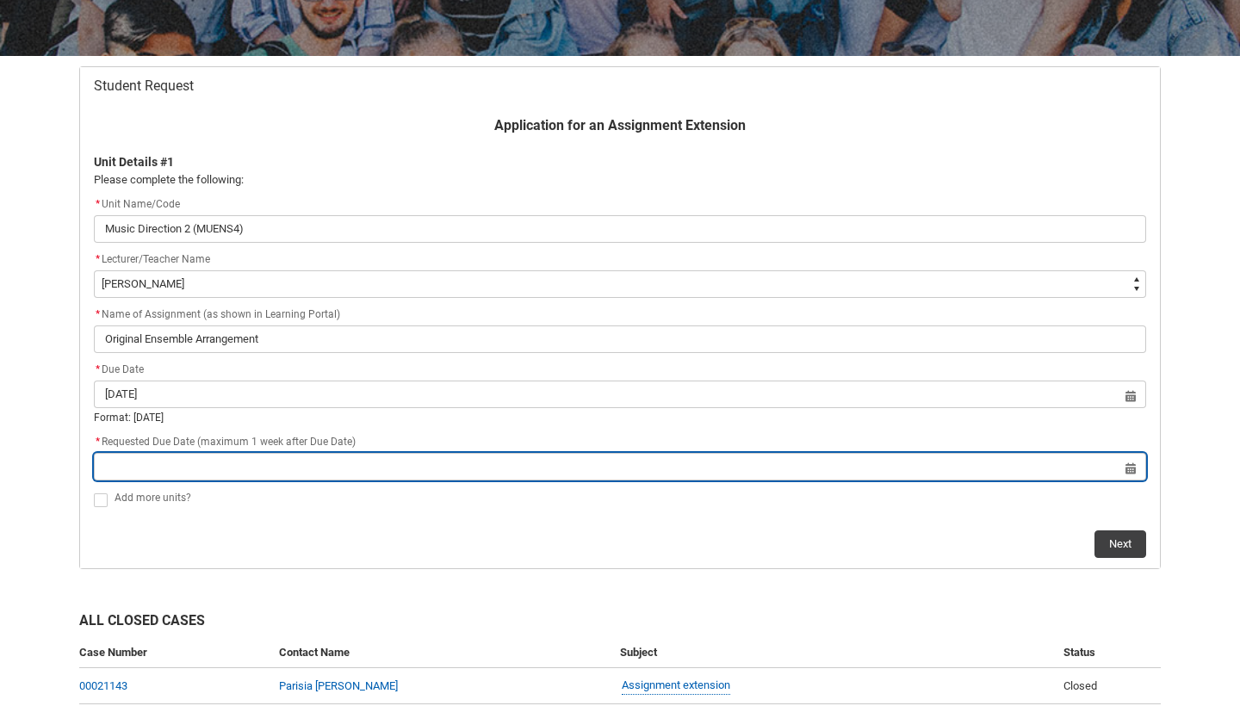
click at [531, 471] on input "Redu_Student_Request flow" at bounding box center [620, 467] width 1052 height 28
select select "2025"
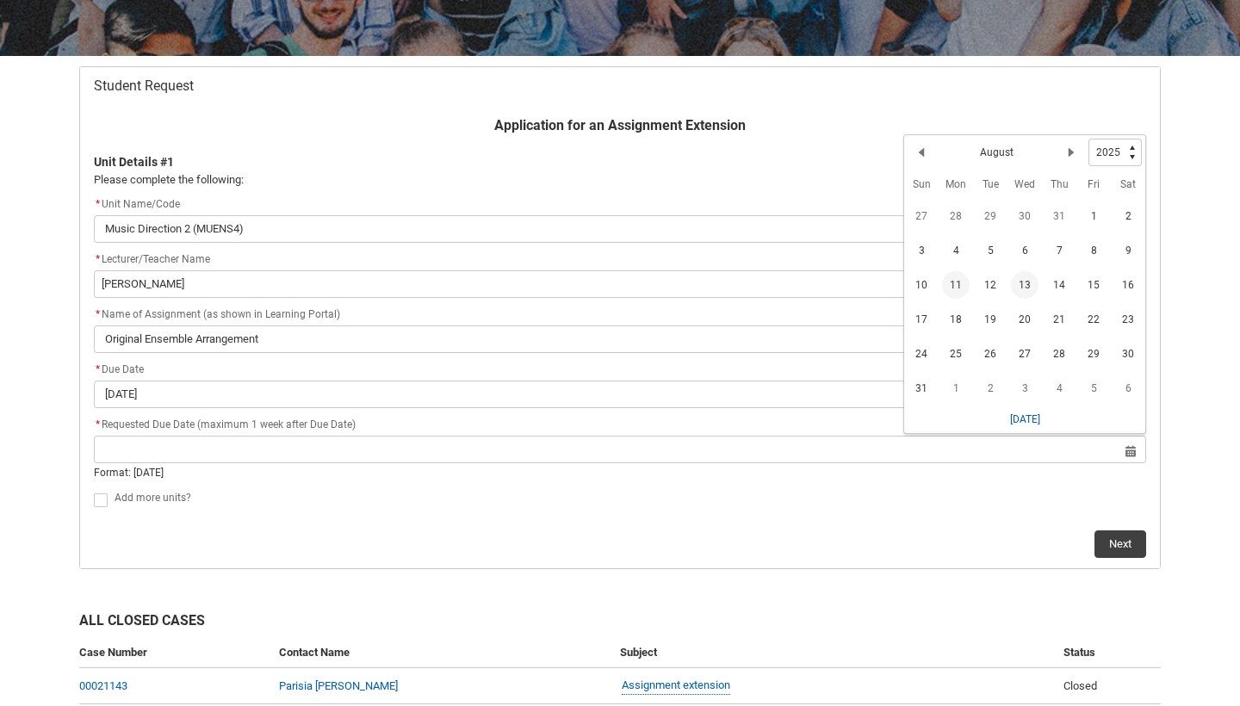
click at [1034, 285] on span "13" at bounding box center [1025, 285] width 28 height 28
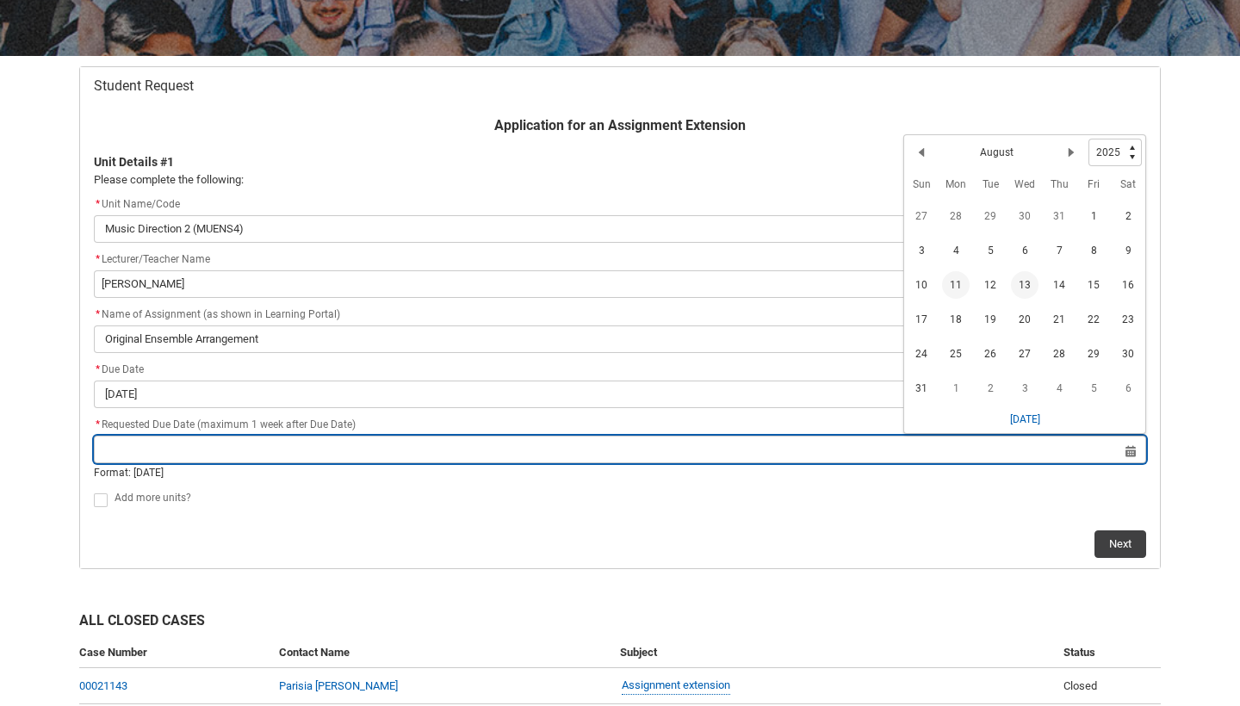
type lightning-datepicker "[DATE]"
type lightning-input "[DATE]"
type input "[DATE]"
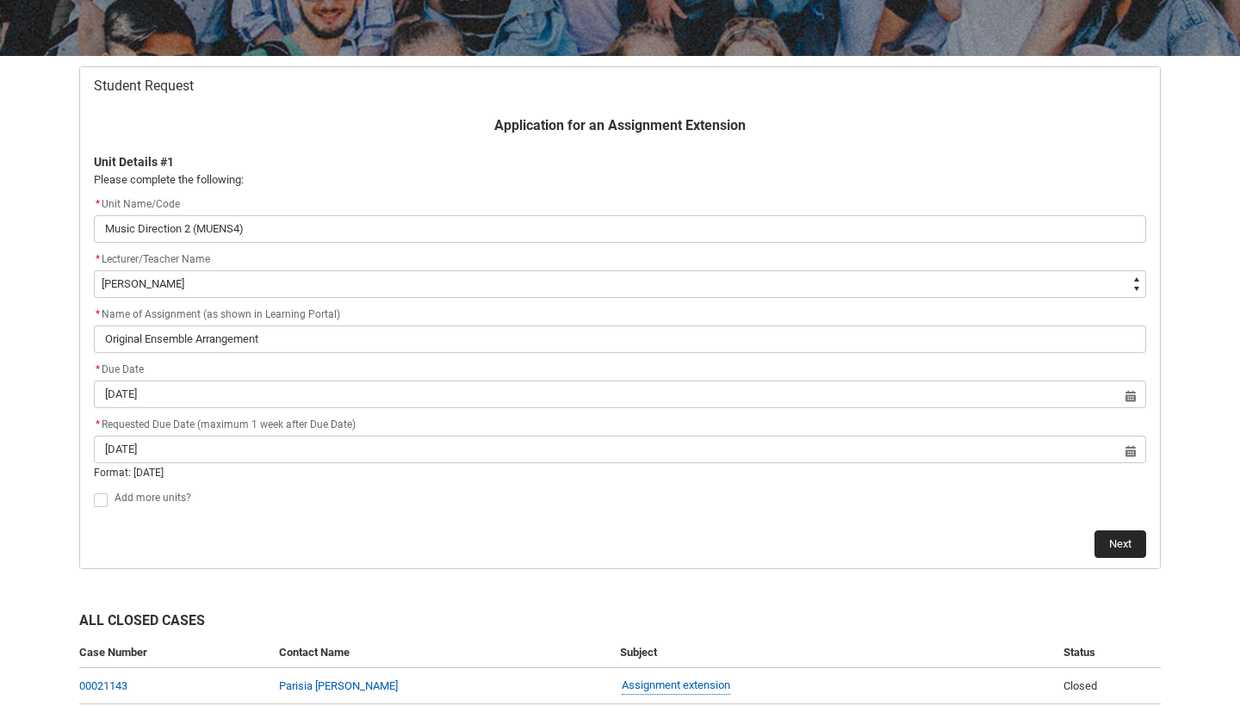
click at [1124, 535] on button "Next" at bounding box center [1121, 544] width 52 height 28
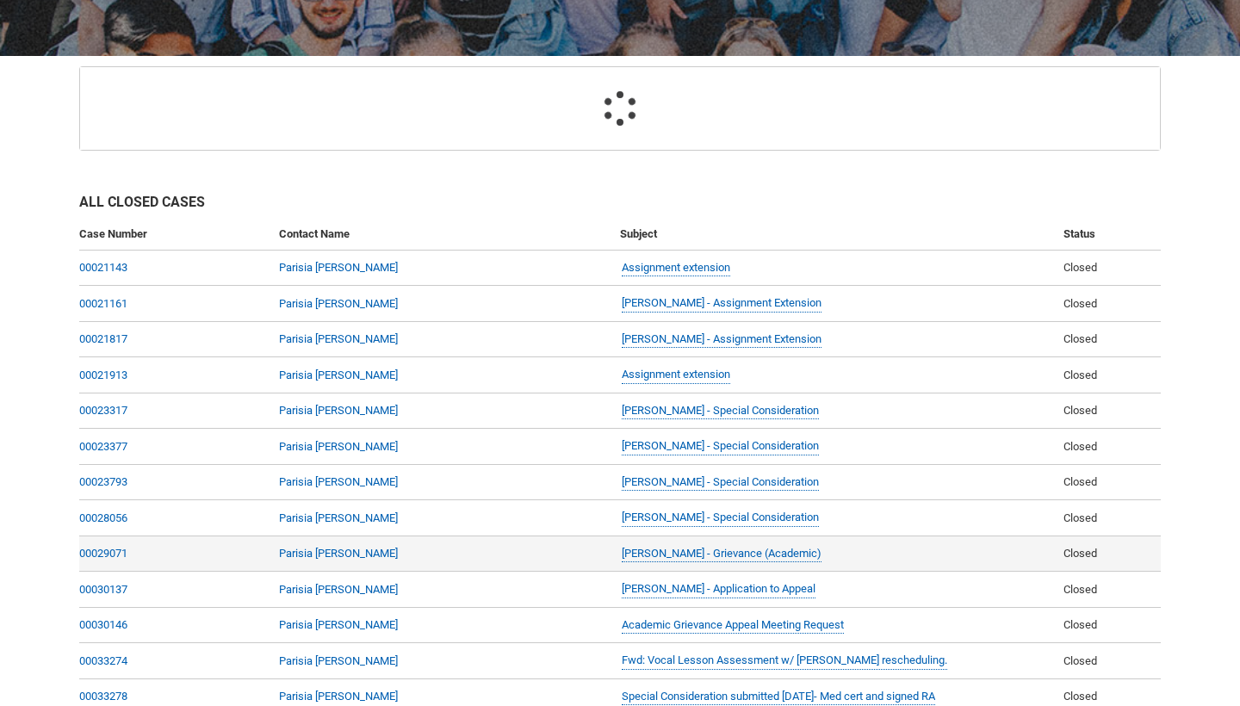
scroll to position [183, 0]
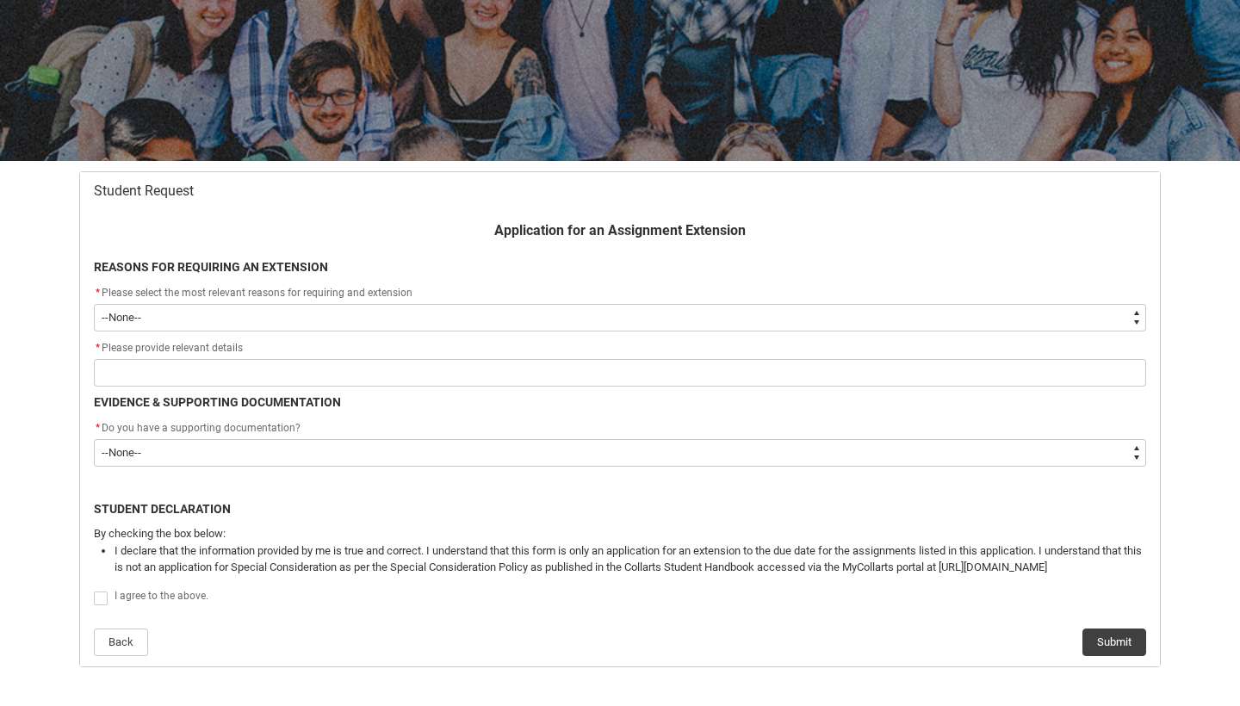
type lightning-select "choice_AssignmentExtension_Reason_Academic"
select select "choice_AssignmentExtension_Reason_Academic"
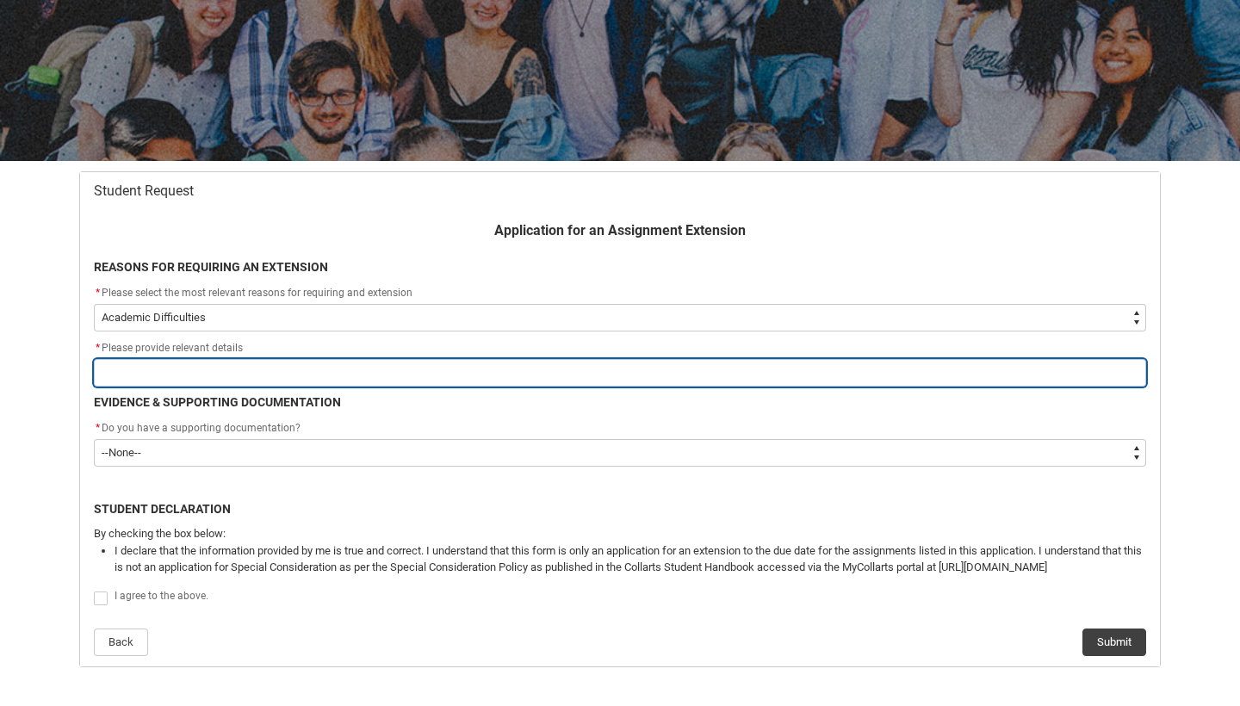
click at [153, 374] on input "Redu_Student_Request flow" at bounding box center [620, 373] width 1052 height 28
type lightning-primitive-input-simple "S"
type input "S"
type lightning-primitive-input-simple "Se"
type input "Se"
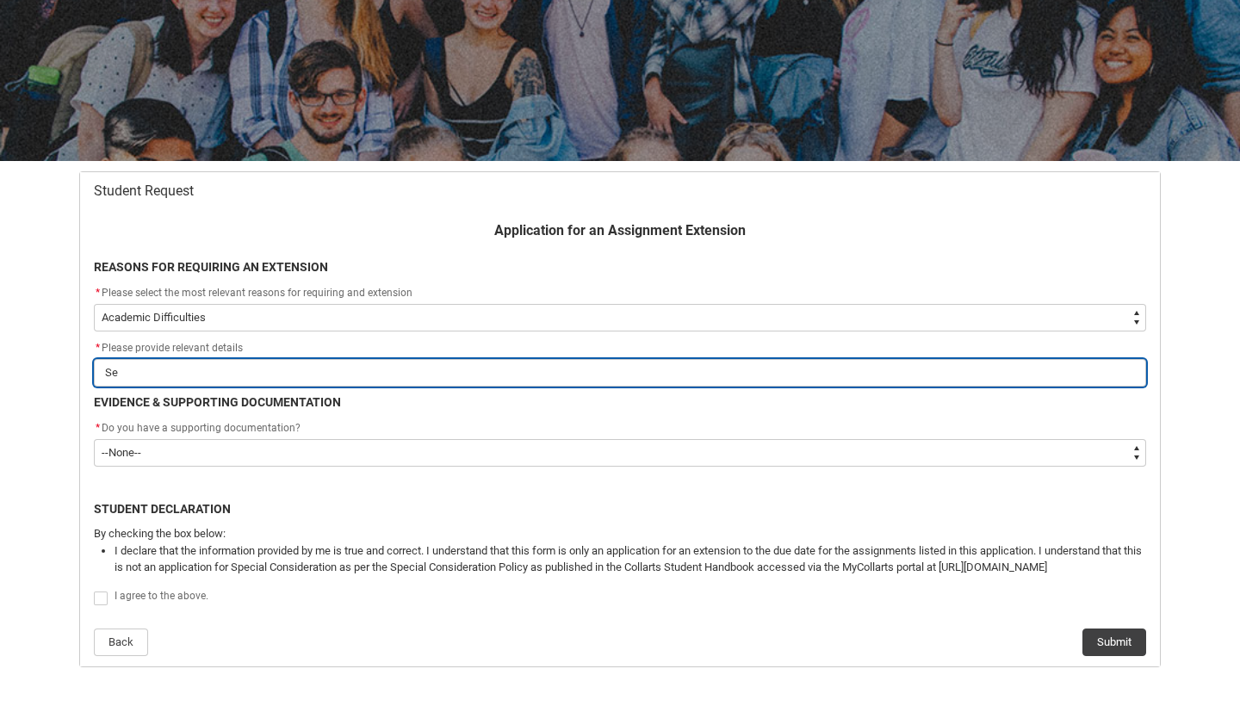
type lightning-primitive-input-simple "Sev"
type input "Sev"
type lightning-primitive-input-simple "Seve"
type input "Seve"
type lightning-primitive-input-simple "Sever"
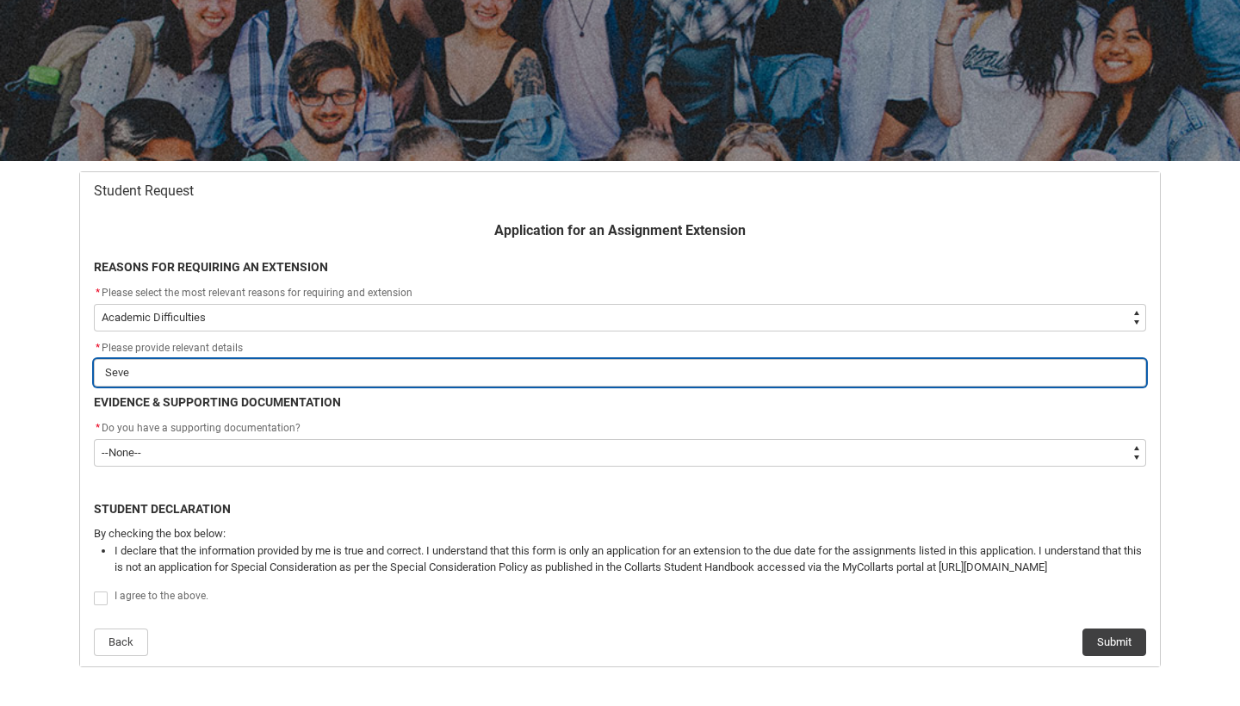
type input "Sever"
type lightning-primitive-input-simple "Severe"
type input "Severe"
type lightning-primitive-input-simple "Severe"
type input "Severe"
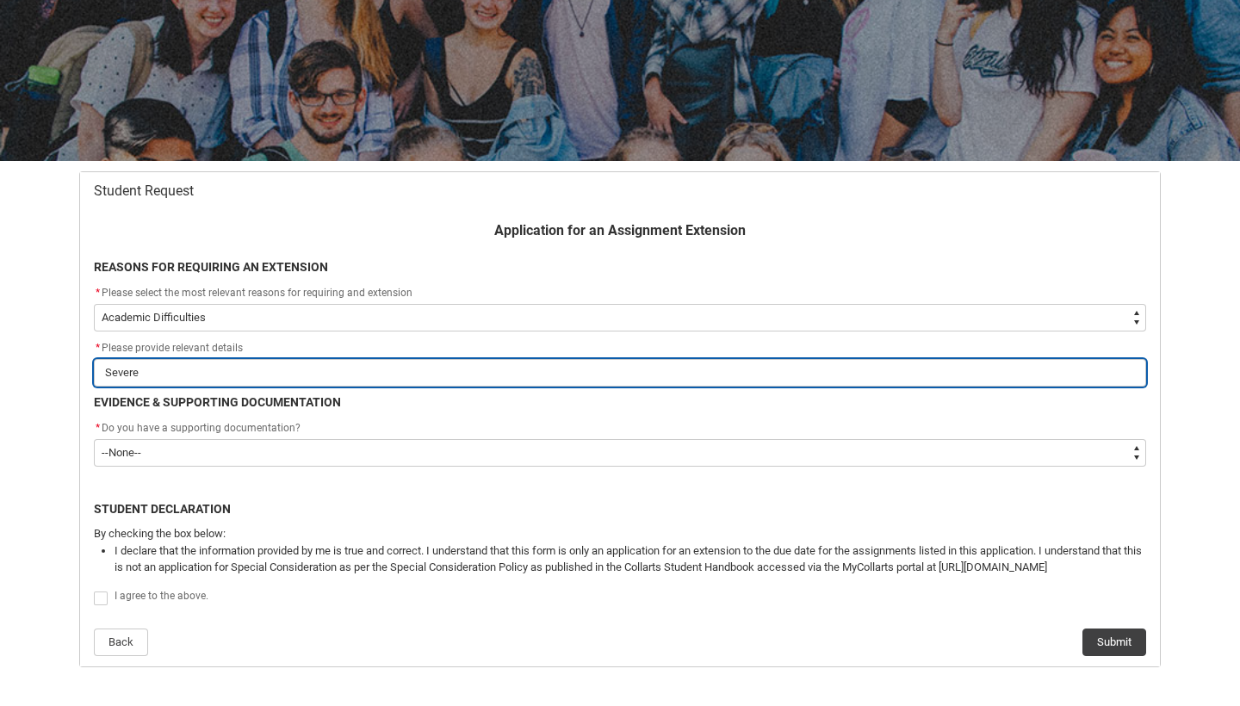
type lightning-primitive-input-simple "Severe m"
type input "Severe m"
type lightning-primitive-input-simple "Severe me"
type input "Severe me"
type lightning-primitive-input-simple "Severe men"
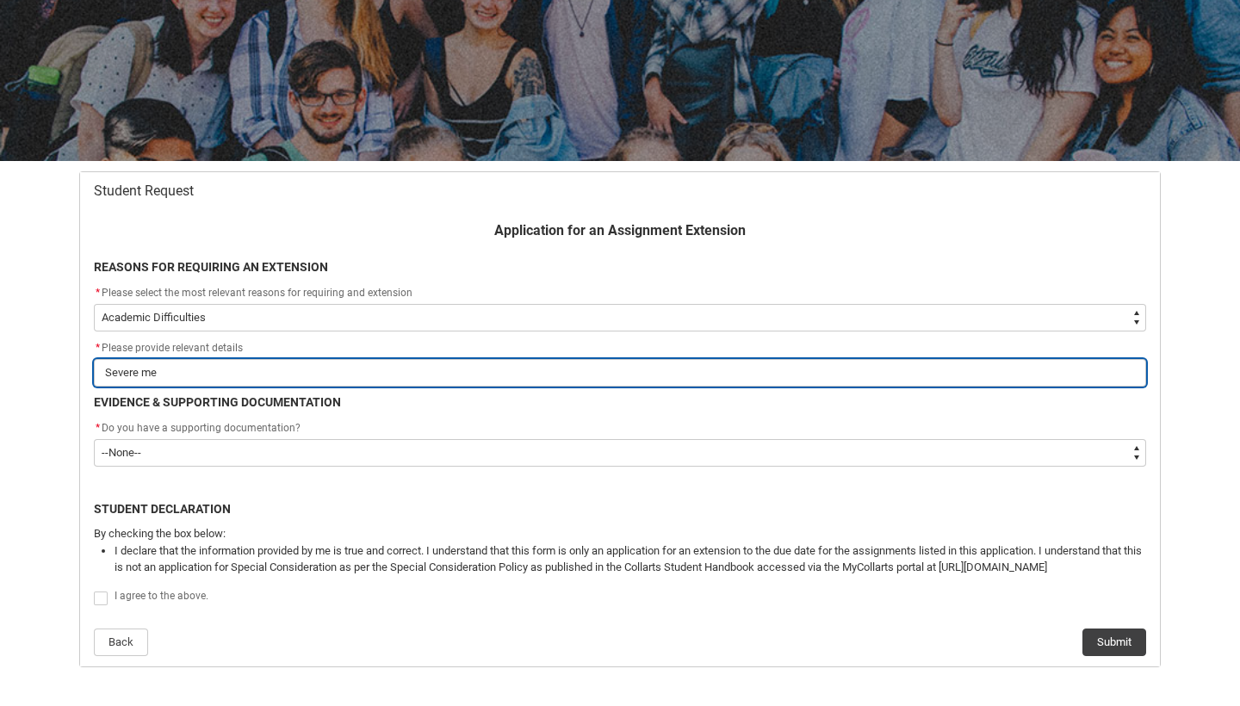
type input "Severe men"
type lightning-primitive-input-simple "Severe ment"
type input "Severe ment"
type lightning-primitive-input-simple "Severe menta"
type input "Severe menta"
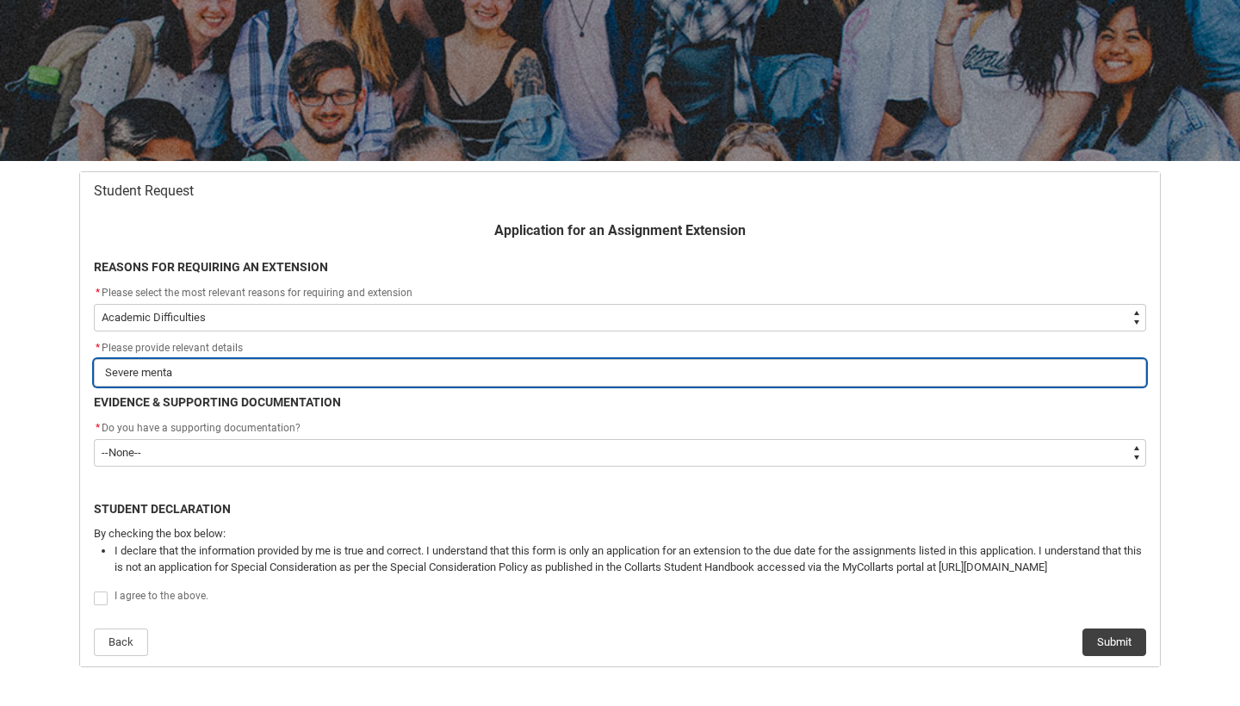
type lightning-primitive-input-simple "Severe mental"
type input "Severe mental"
type lightning-primitive-input-simple "Severe mental"
type input "Severe mental"
type lightning-primitive-input-simple "Severe mental h"
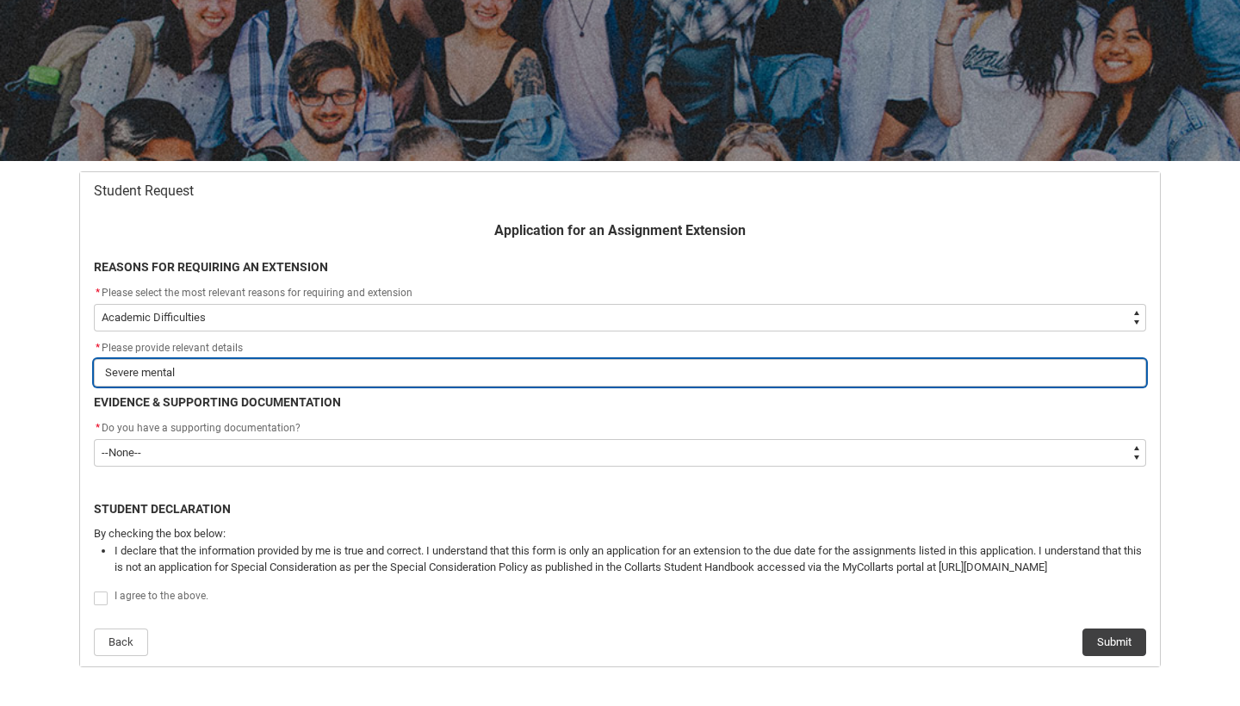
type input "Severe mental h"
type lightning-primitive-input-simple "Severe mental he"
type input "Severe mental he"
type lightning-primitive-input-simple "Severe mental hea"
type input "Severe mental hea"
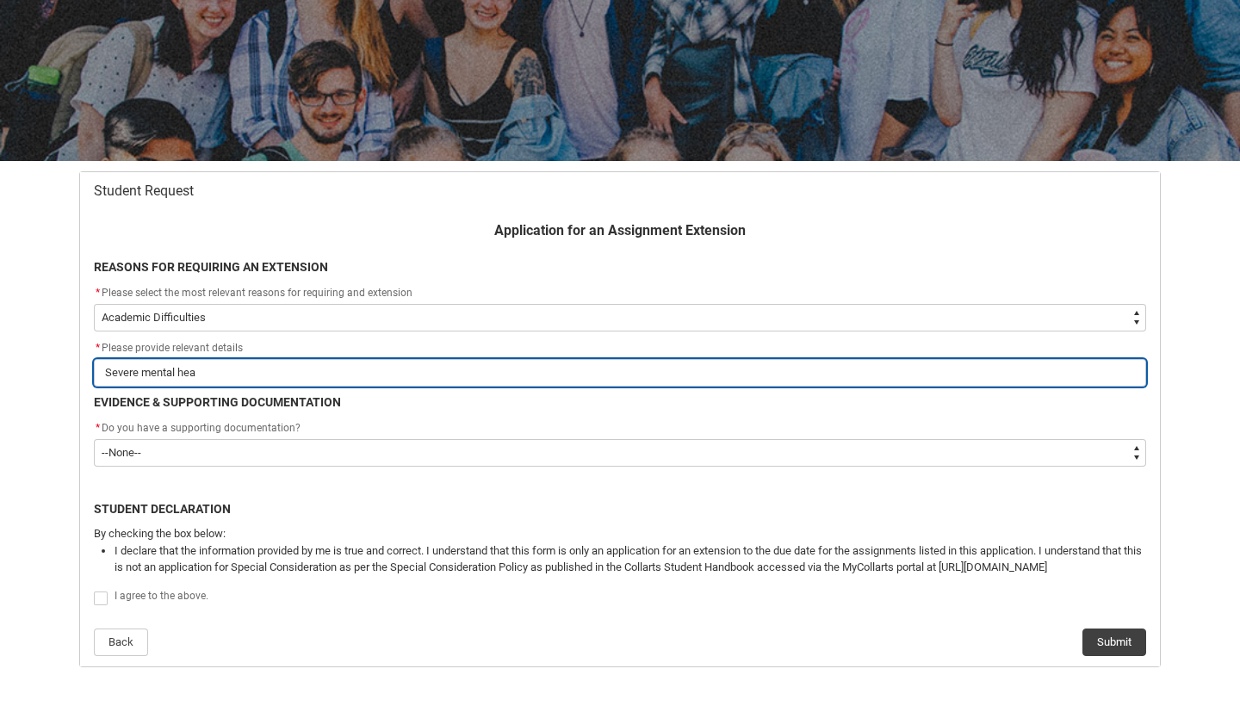
type lightning-primitive-input-simple "Severe mental heal"
type input "Severe mental heal"
type lightning-primitive-input-simple "Severe mental healt"
type input "Severe mental healt"
type lightning-primitive-input-simple "Severe mental health"
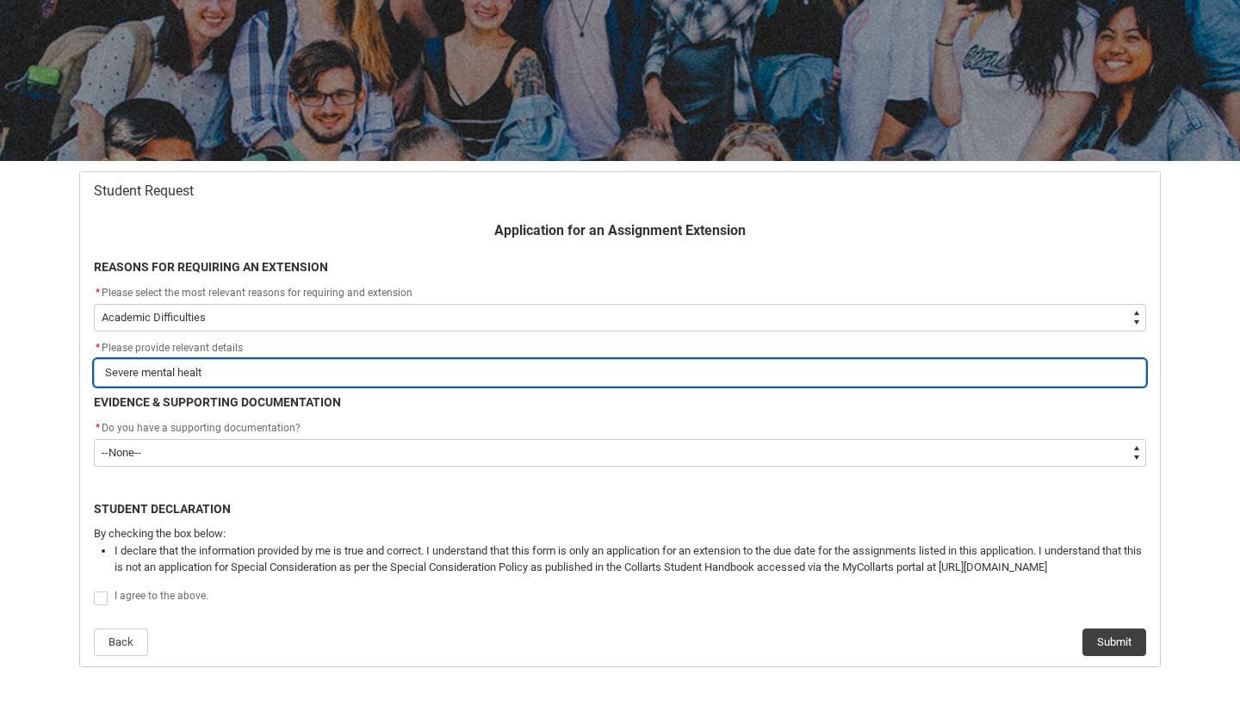
type input "Severe mental health"
type lightning-primitive-input-simple "Severe mental health-"
type input "Severe mental health-"
type lightning-primitive-input-simple "Severe mental health-"
type input "Severe mental health-"
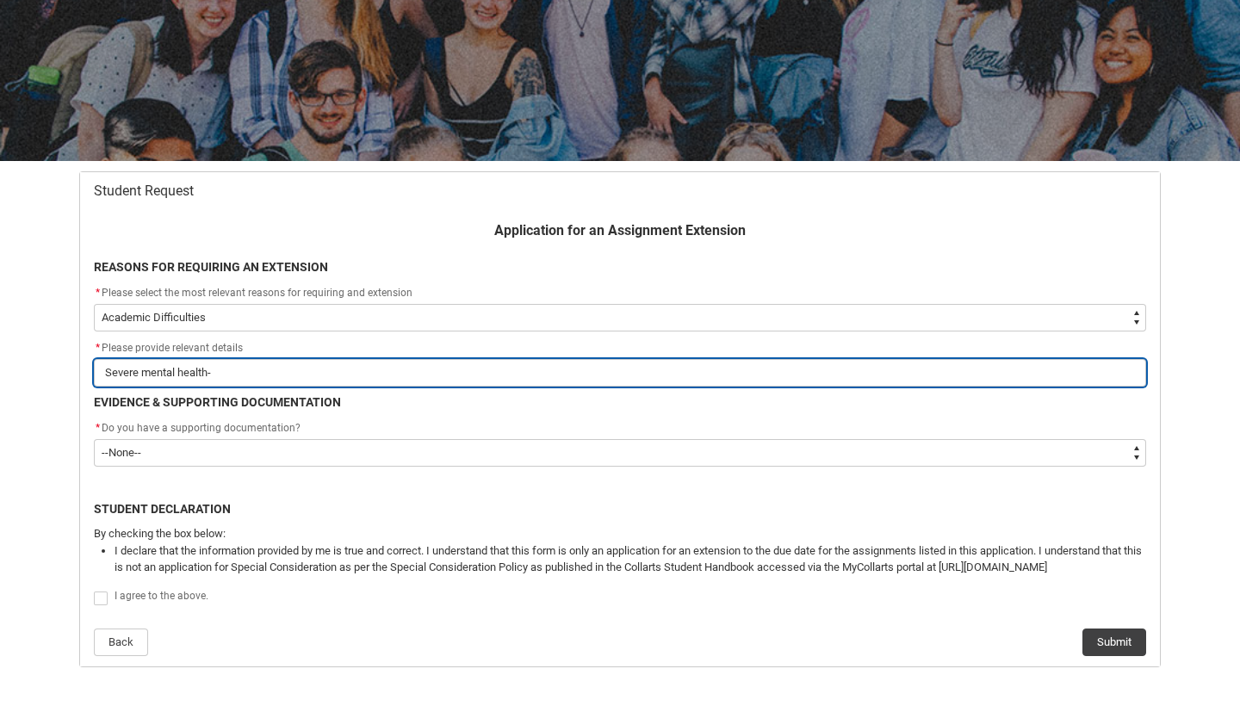
type lightning-primitive-input-simple "Severe mental health- A"
type input "Severe mental health- A"
type lightning-primitive-input-simple "Severe mental health- AD"
type input "Severe mental health- AD"
type lightning-primitive-input-simple "Severe mental health- ADH"
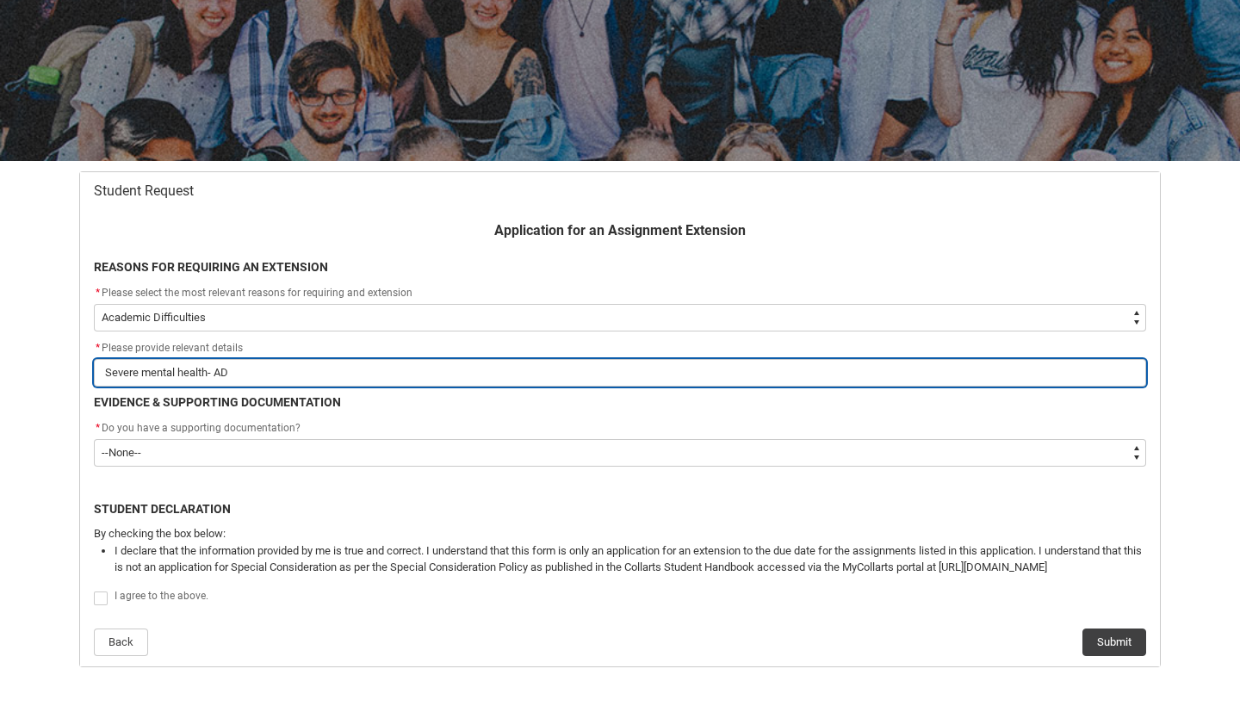
type input "Severe mental health- ADH"
type lightning-primitive-input-simple "Severe mental health- [MEDICAL_DATA]"
type input "Severe mental health- [MEDICAL_DATA]"
type lightning-primitive-input-simple "Severe mental health- [MEDICAL_DATA],"
type input "Severe mental health- [MEDICAL_DATA],"
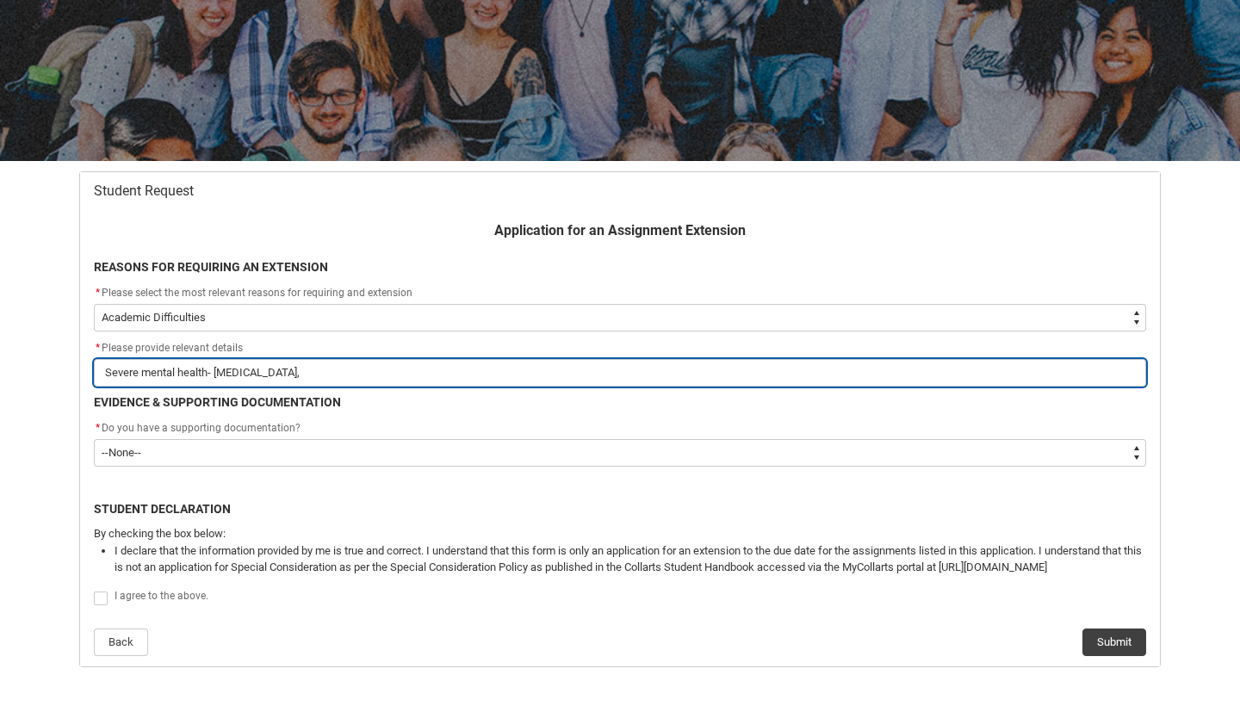
type lightning-primitive-input-simple "Severe mental health- [MEDICAL_DATA],"
type input "Severe mental health- [MEDICAL_DATA],"
type lightning-primitive-input-simple "Severe mental health- [MEDICAL_DATA], O"
type input "Severe mental health- [MEDICAL_DATA], O"
type lightning-primitive-input-simple "Severe mental health- [MEDICAL_DATA], OT"
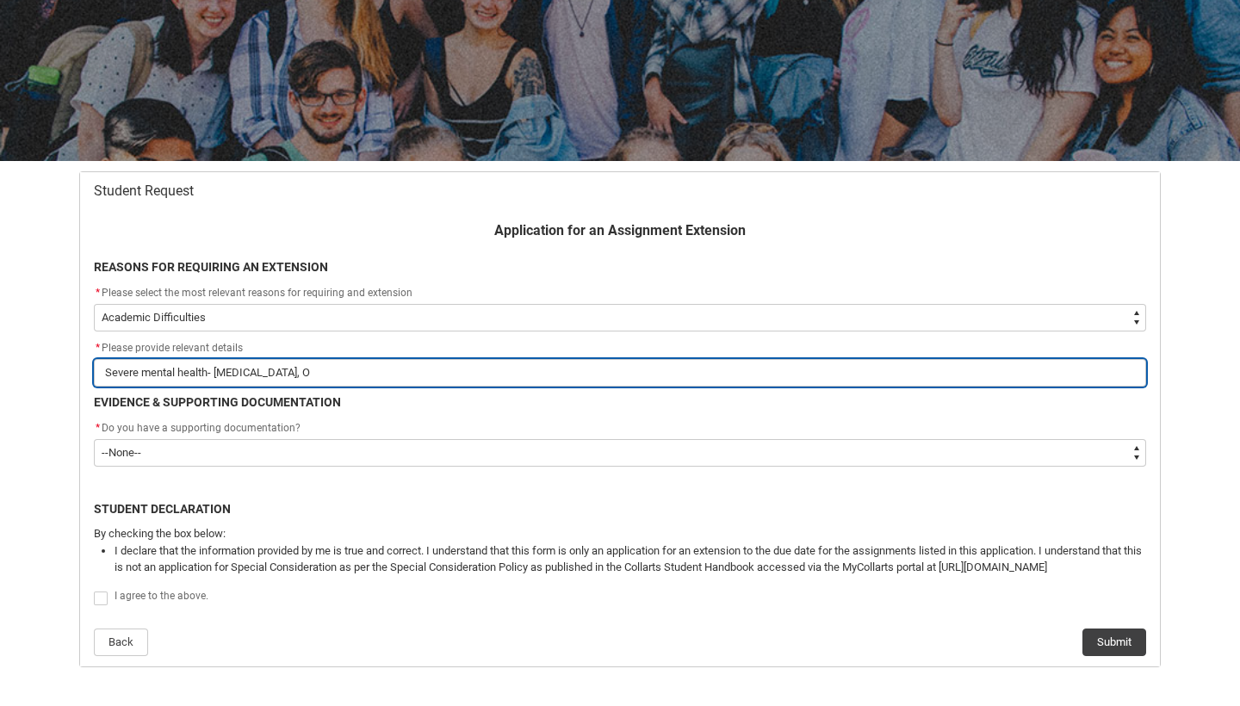
type input "Severe mental health- [MEDICAL_DATA], OT"
type lightning-primitive-input-simple "Severe mental health- [MEDICAL_DATA], OTS"
type input "Severe mental health- [MEDICAL_DATA], OTS"
type lightning-primitive-input-simple "Severe mental health- [MEDICAL_DATA], OTSD"
type input "Severe mental health- [MEDICAL_DATA], OTSD"
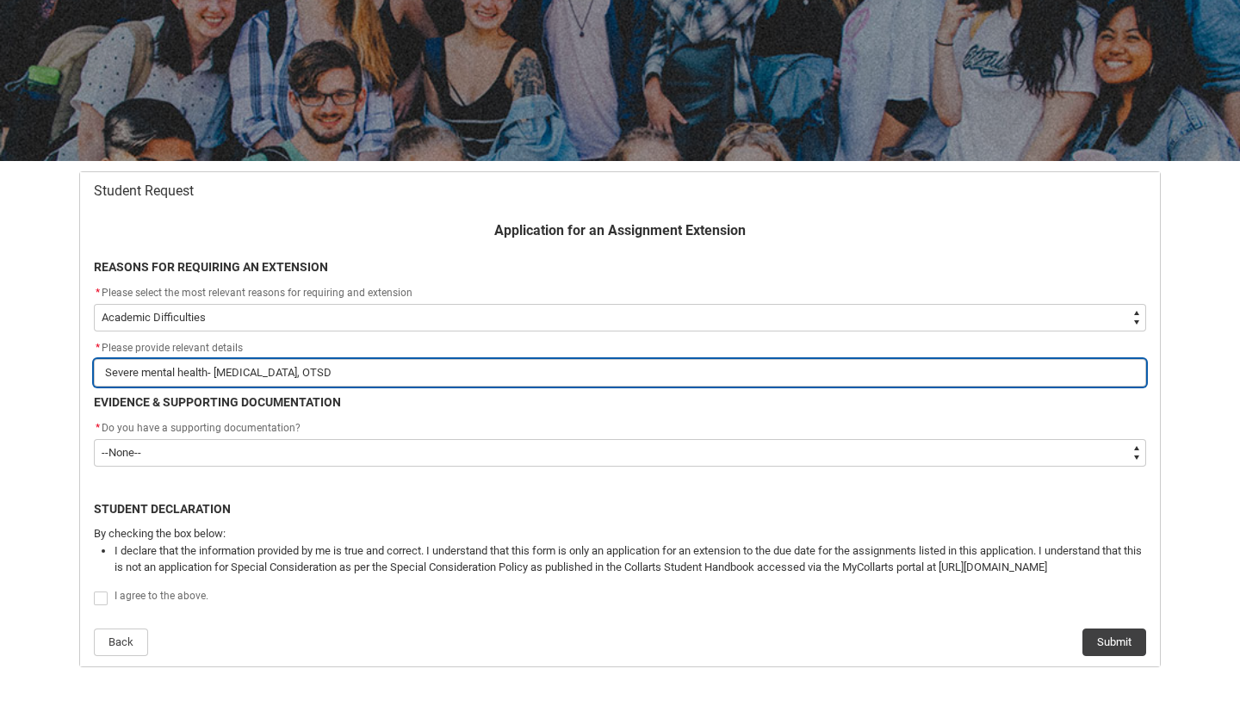
type lightning-primitive-input-simple "Severe mental health- [MEDICAL_DATA], OTSD"
type input "Severe mental health- [MEDICAL_DATA], OTSD"
type lightning-primitive-input-simple "Severe mental health- [MEDICAL_DATA], OTSD A"
type input "Severe mental health- [MEDICAL_DATA], OTSD A"
type lightning-primitive-input-simple "Severe mental health- [MEDICAL_DATA], OTSD AN"
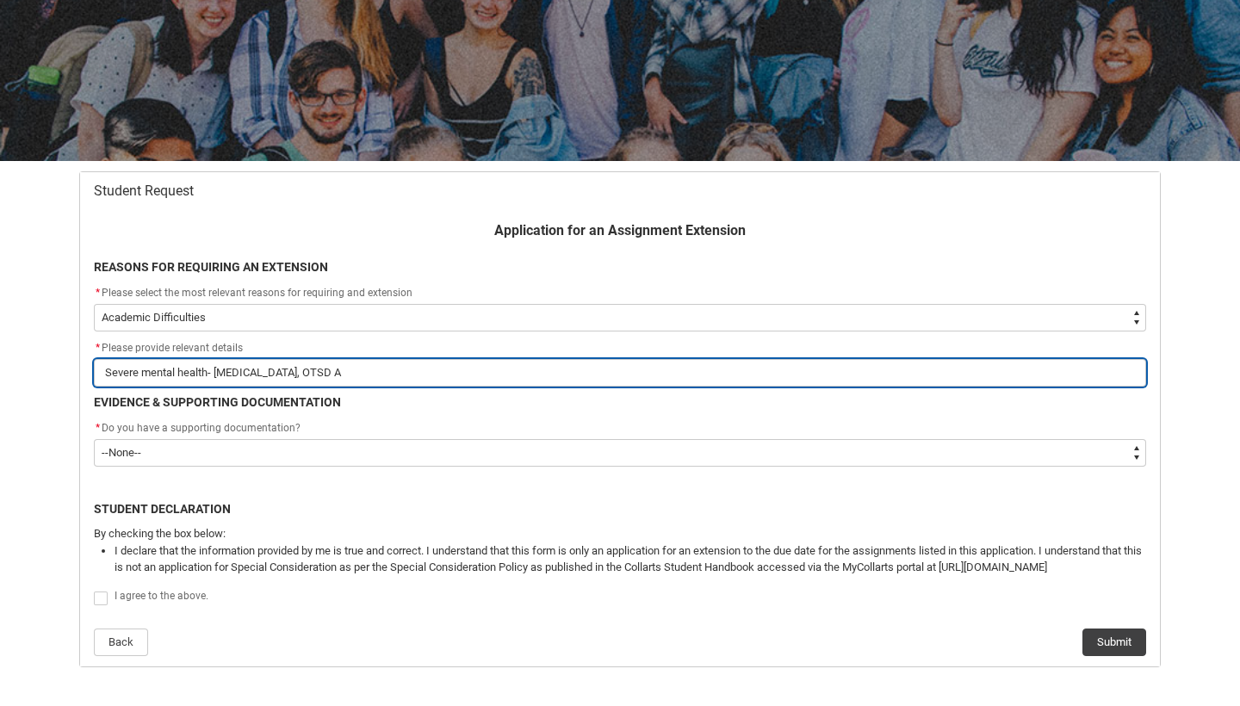
type input "Severe mental health- [MEDICAL_DATA], OTSD AN"
type lightning-primitive-input-simple "Severe mental health- [MEDICAL_DATA], OTSD AND"
type input "Severe mental health- [MEDICAL_DATA], OTSD AND"
click at [137, 370] on input "Severe mental health- [MEDICAL_DATA], [MEDICAL_DATA] and Anxiety" at bounding box center [620, 373] width 1052 height 28
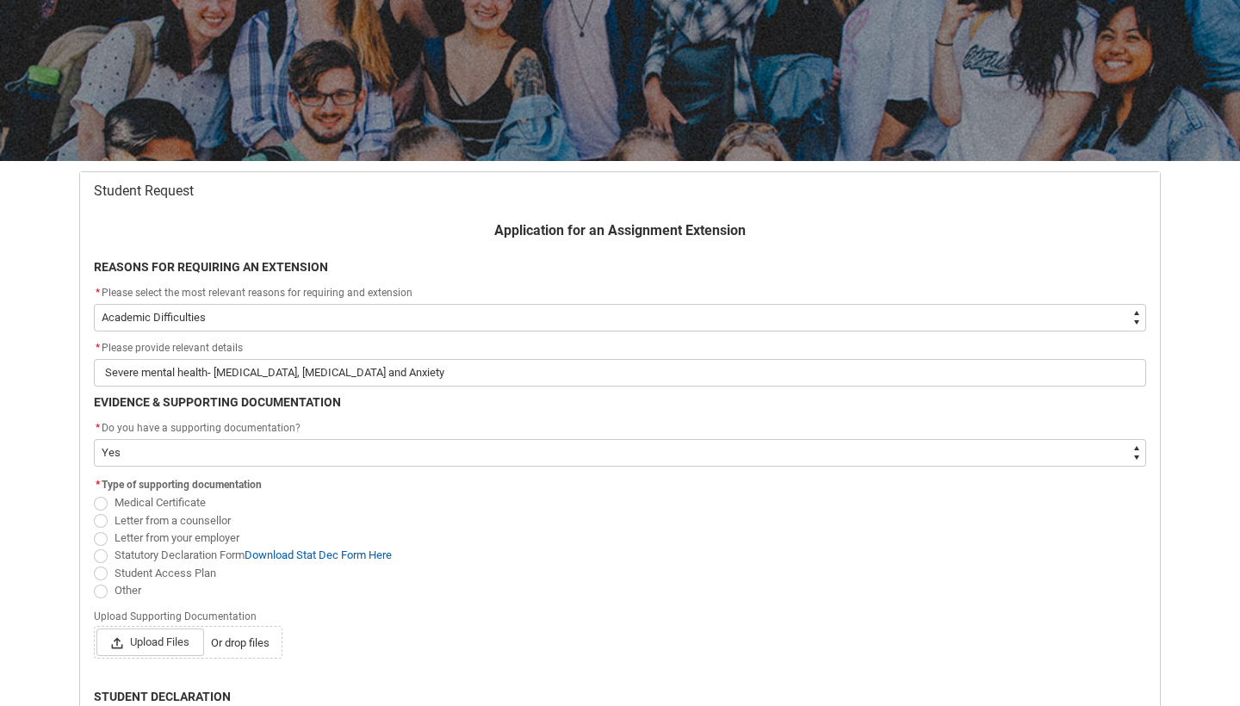
click at [100, 573] on span "Redu_Student_Request flow" at bounding box center [101, 574] width 14 height 14
click at [94, 564] on input "Student Access Plan" at bounding box center [93, 563] width 1 height 1
click at [137, 646] on span "Upload Files" at bounding box center [150, 643] width 108 height 28
click at [96, 629] on input "Upload Files Or drop files" at bounding box center [96, 628] width 1 height 1
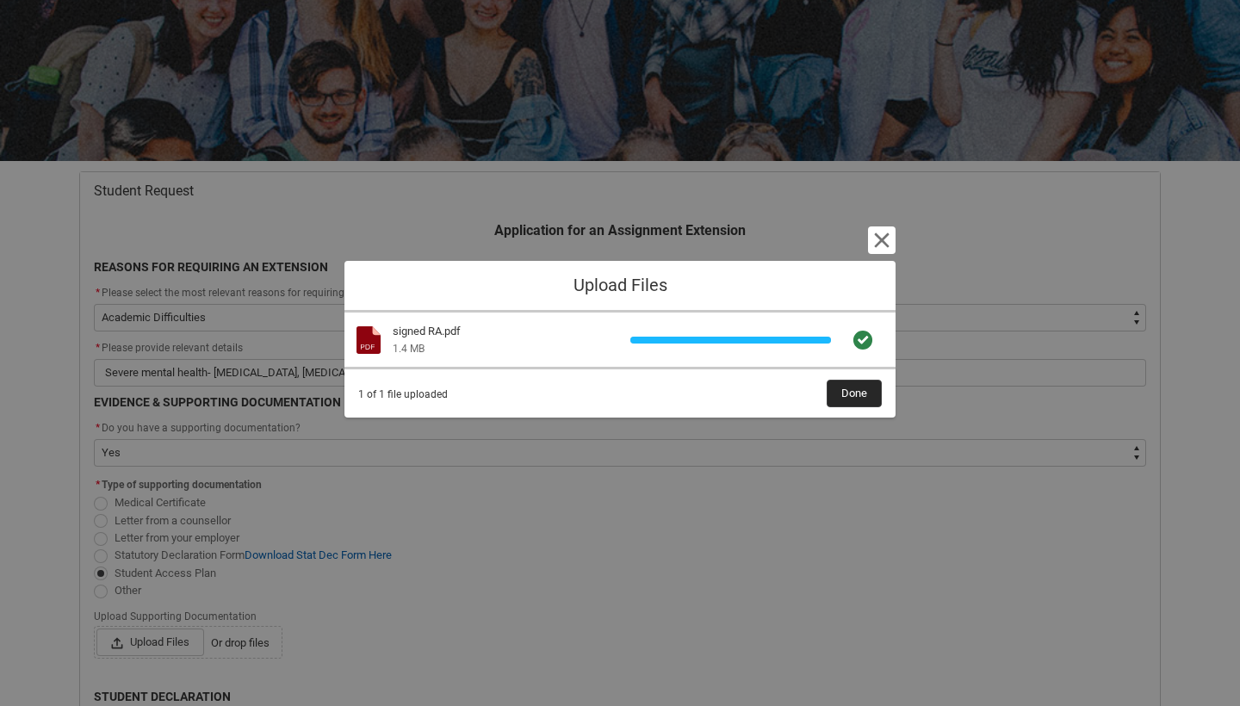
click at [854, 394] on span "Done" at bounding box center [854, 394] width 26 height 26
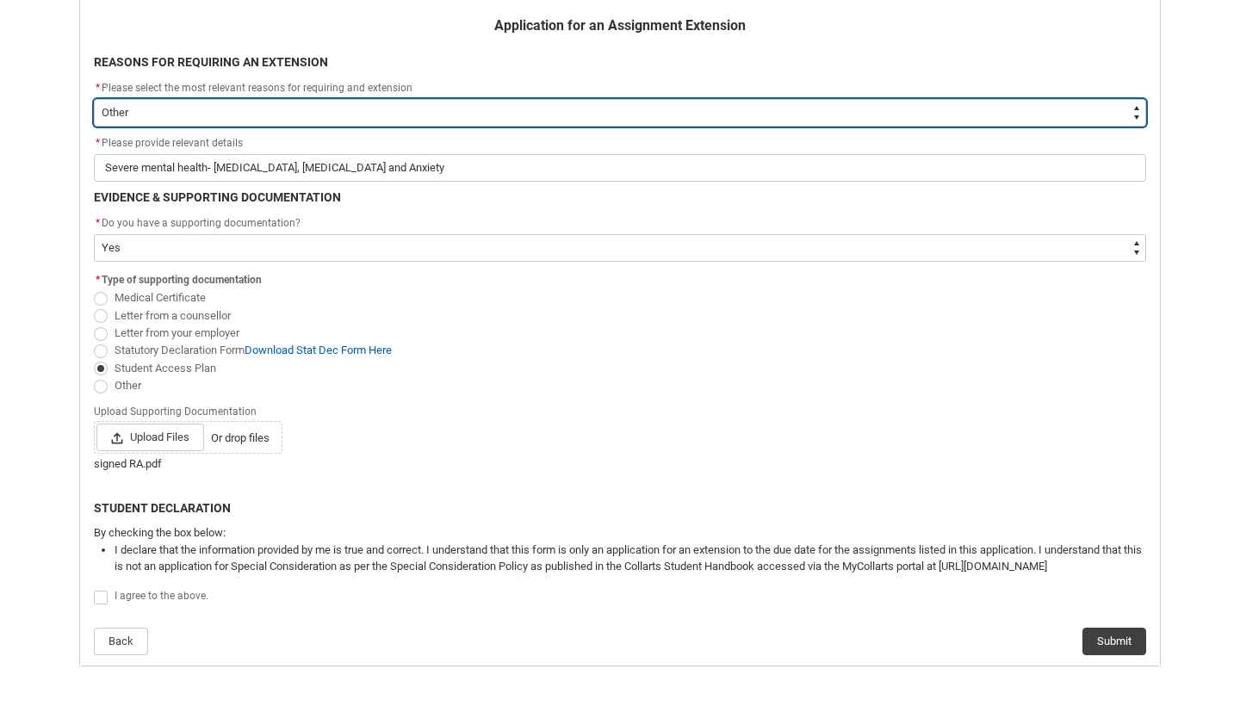
scroll to position [390, 0]
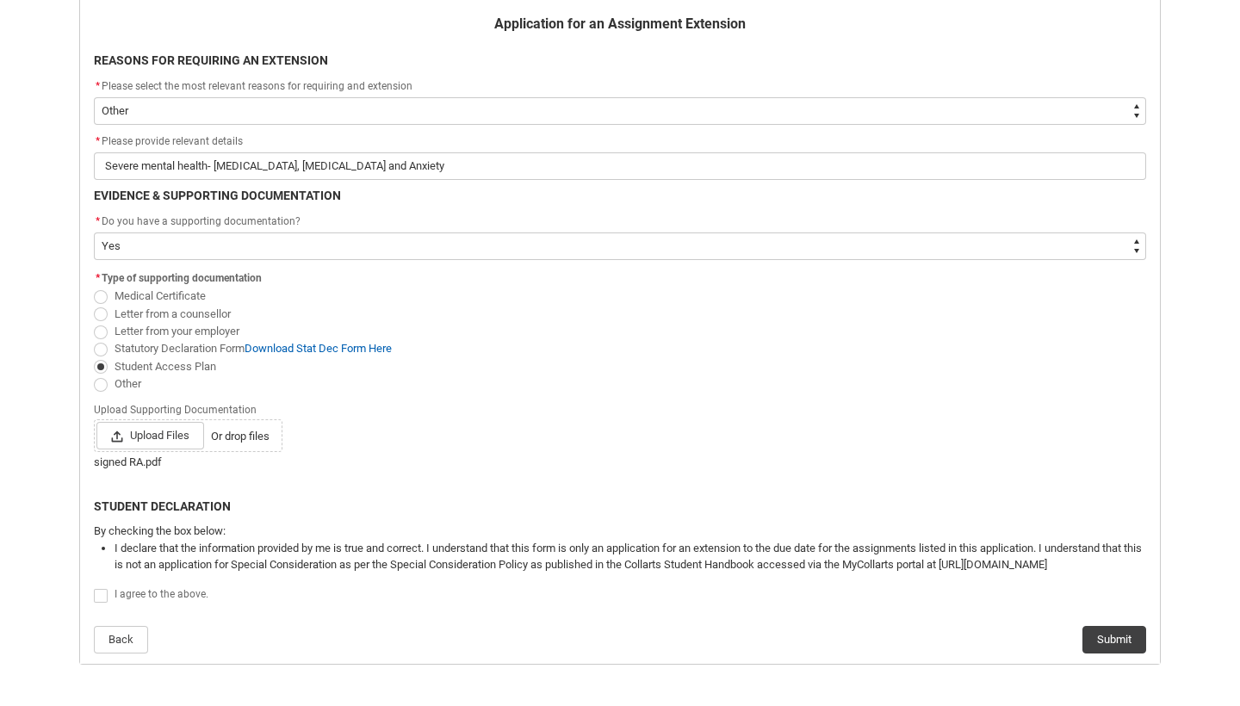
click at [100, 590] on span "Redu_Student_Request flow" at bounding box center [101, 596] width 14 height 14
click at [94, 587] on input "Redu_Student_Request flow" at bounding box center [93, 586] width 1 height 1
click at [1126, 635] on button "Submit" at bounding box center [1114, 640] width 64 height 28
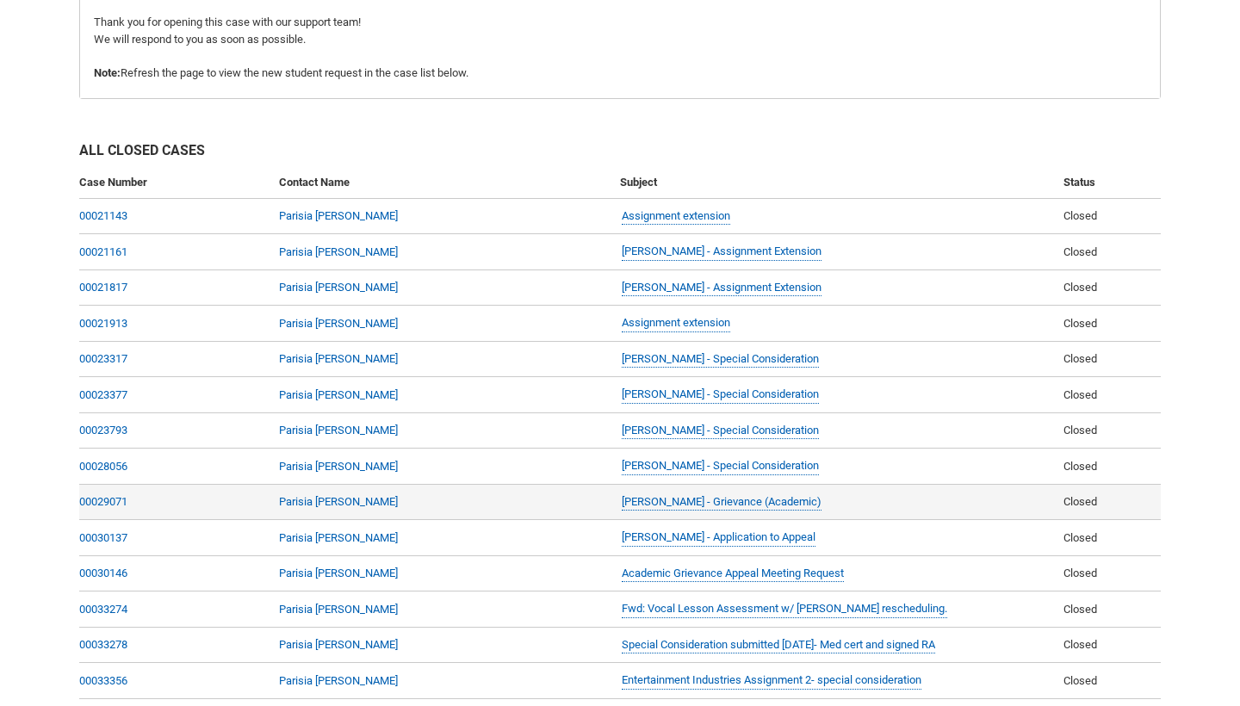
scroll to position [58, 0]
